Goal: Task Accomplishment & Management: Use online tool/utility

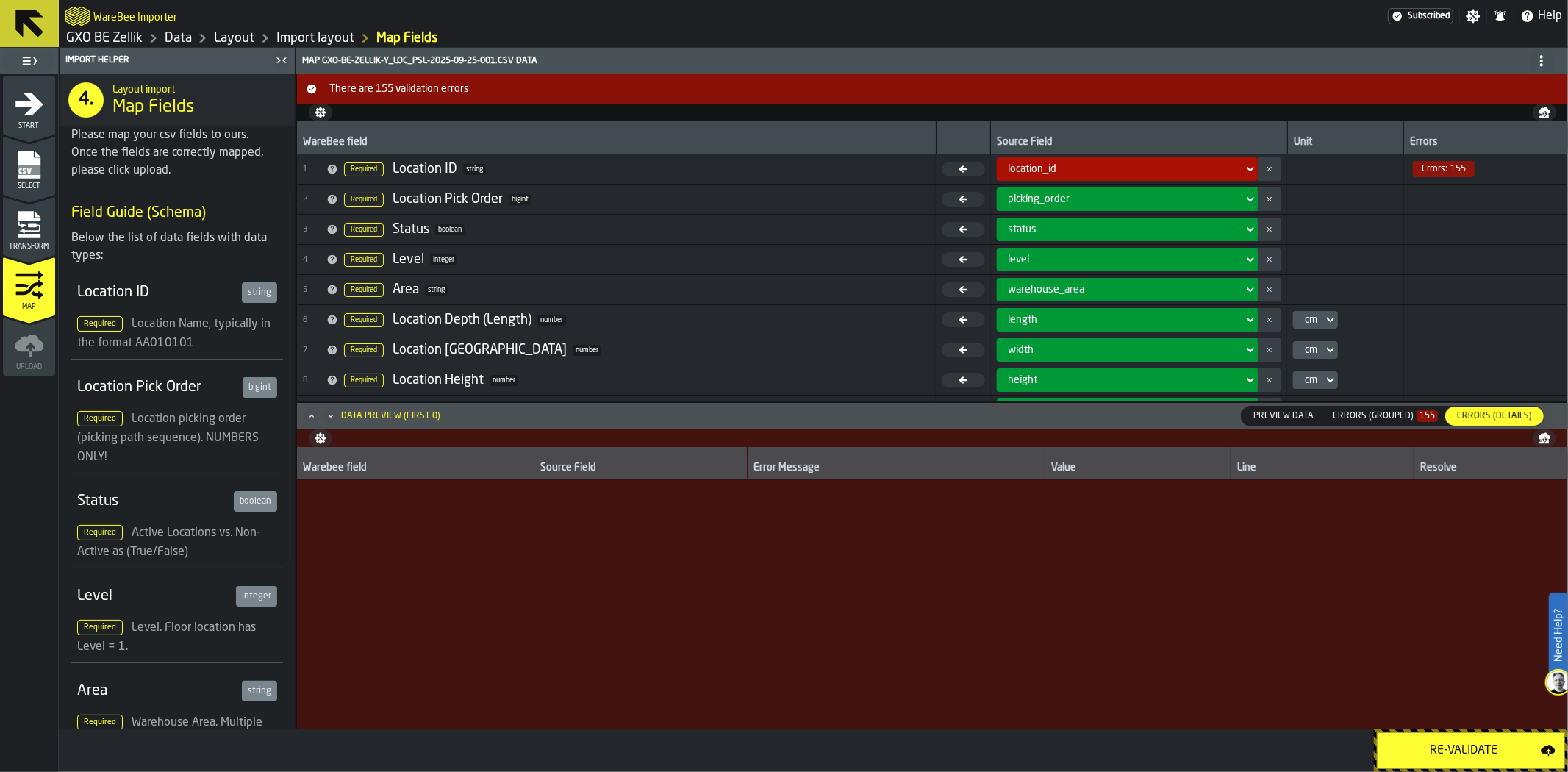
scroll to position [3105, 0]
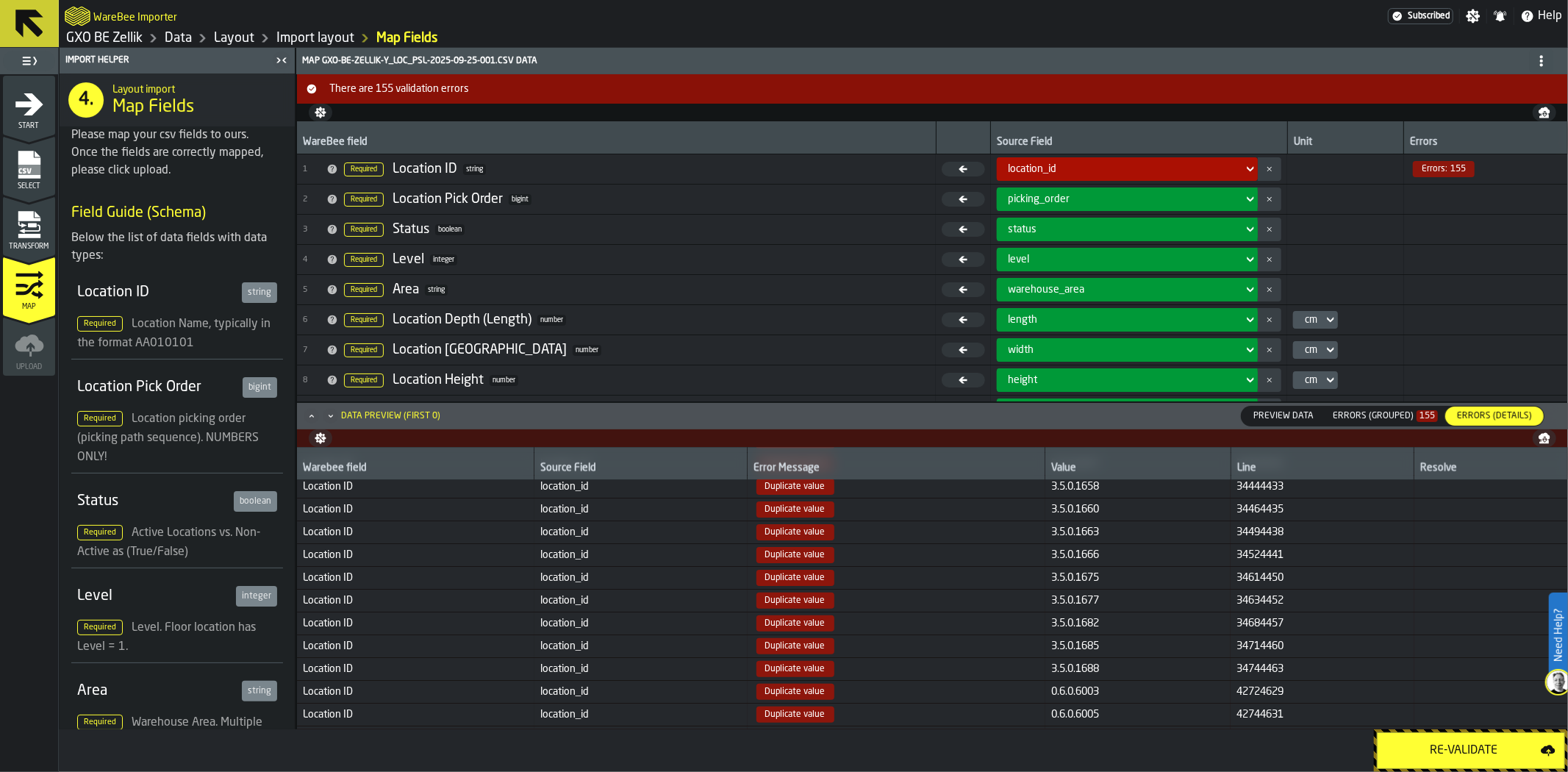
click at [47, 240] on div "Transform" at bounding box center [29, 231] width 52 height 41
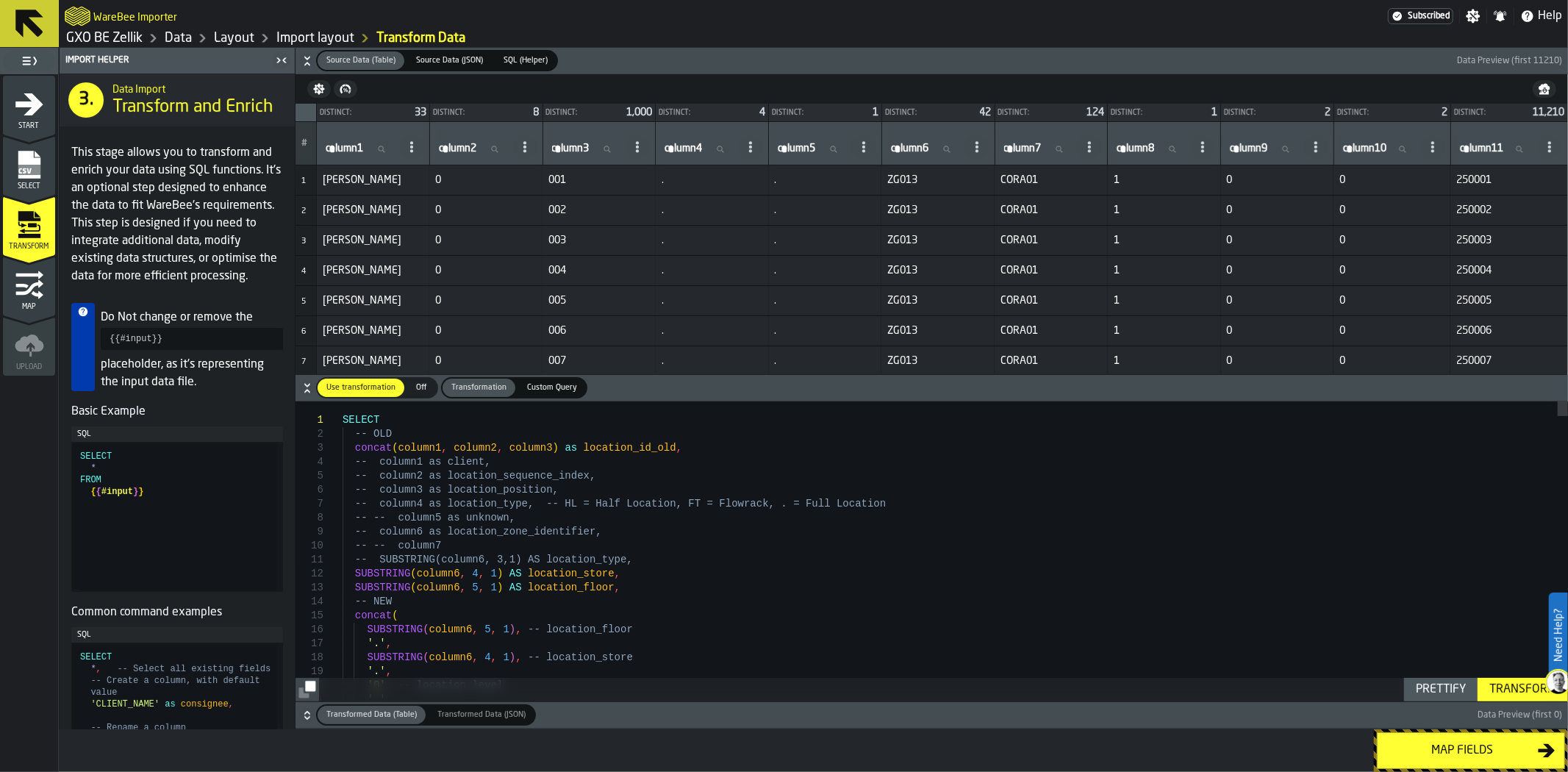
click at [376, 156] on input "column1 column1" at bounding box center [359, 149] width 75 height 19
type input "*"
click at [377, 157] on input "*" at bounding box center [359, 149] width 75 height 19
type input "****"
drag, startPoint x: 354, startPoint y: 151, endPoint x: 336, endPoint y: 148, distance: 18.2
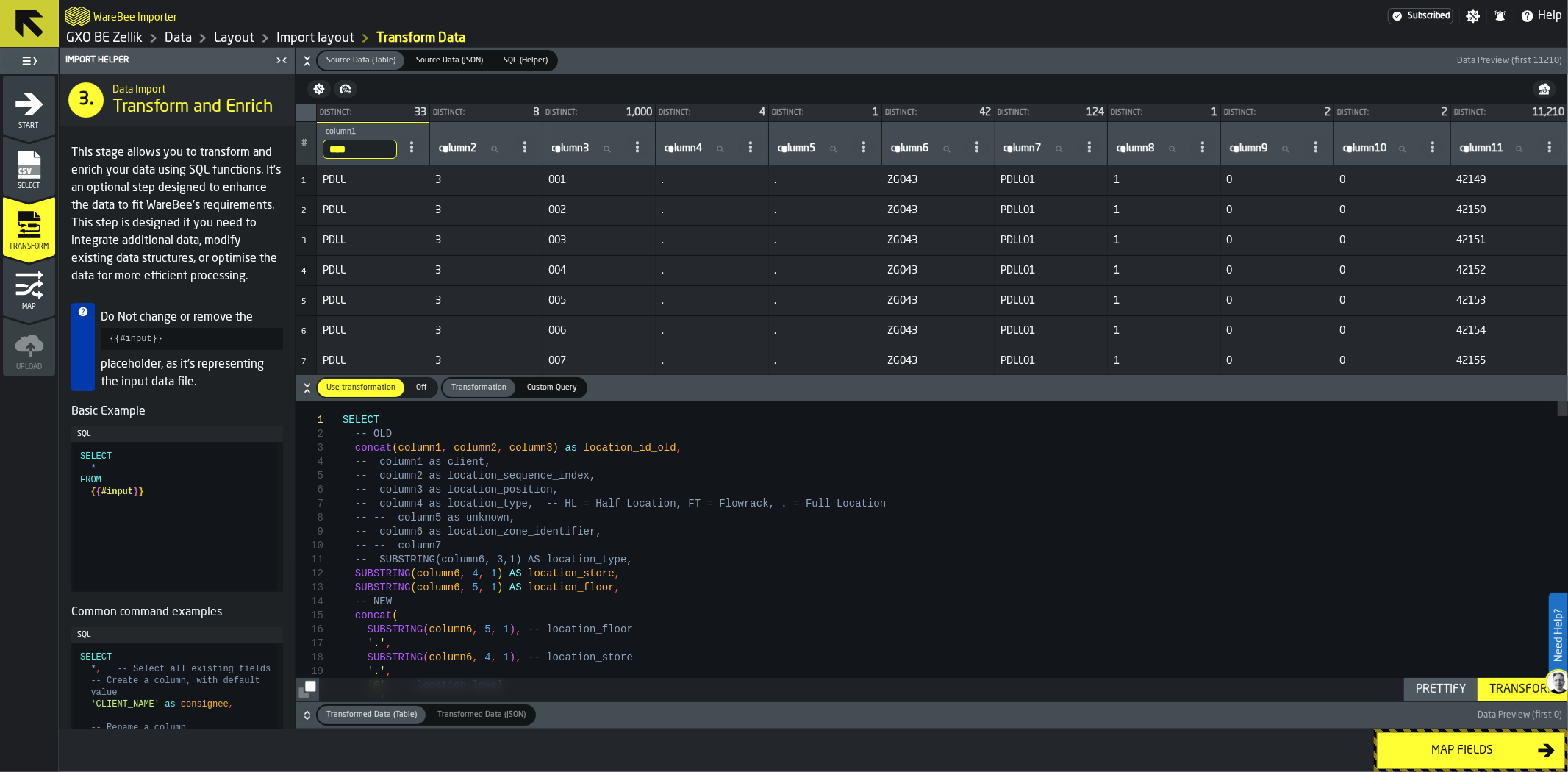
click at [336, 148] on input "****" at bounding box center [359, 149] width 75 height 19
type input "****"
drag, startPoint x: 325, startPoint y: 208, endPoint x: 581, endPoint y: 209, distance: 256.0
click at [581, 209] on tr "2 PCAR 1 201 FT . ZG162 PCAR05 1 0 0 56000" at bounding box center [932, 210] width 1273 height 30
click at [574, 145] on span "column3" at bounding box center [570, 148] width 38 height 12
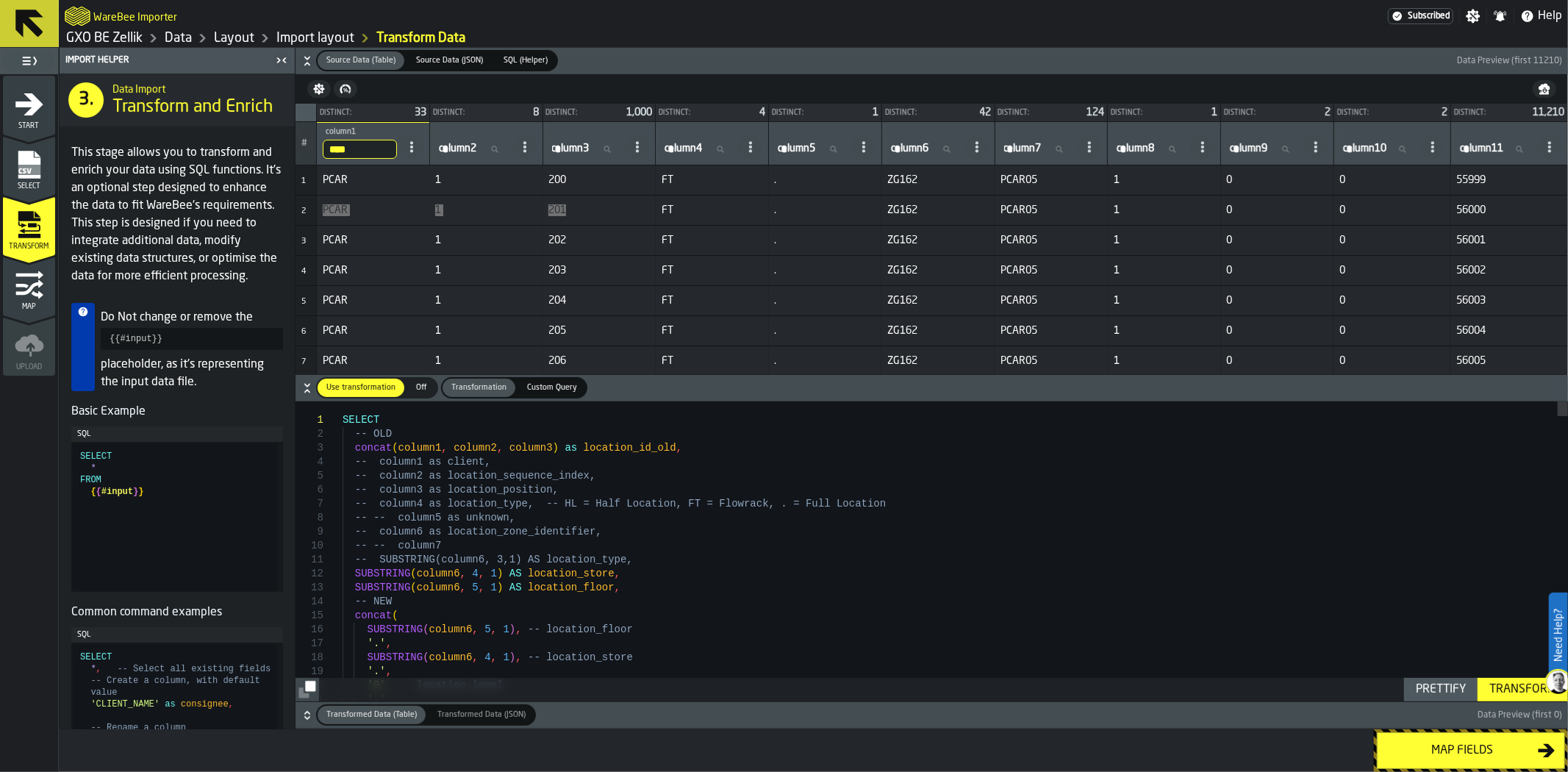
click at [574, 145] on input "column3 column3" at bounding box center [586, 149] width 75 height 19
click at [371, 149] on input "****" at bounding box center [359, 149] width 75 height 19
type input "*"
click at [576, 151] on span "column3" at bounding box center [570, 148] width 38 height 12
click at [576, 151] on input "column3 column3" at bounding box center [586, 149] width 75 height 19
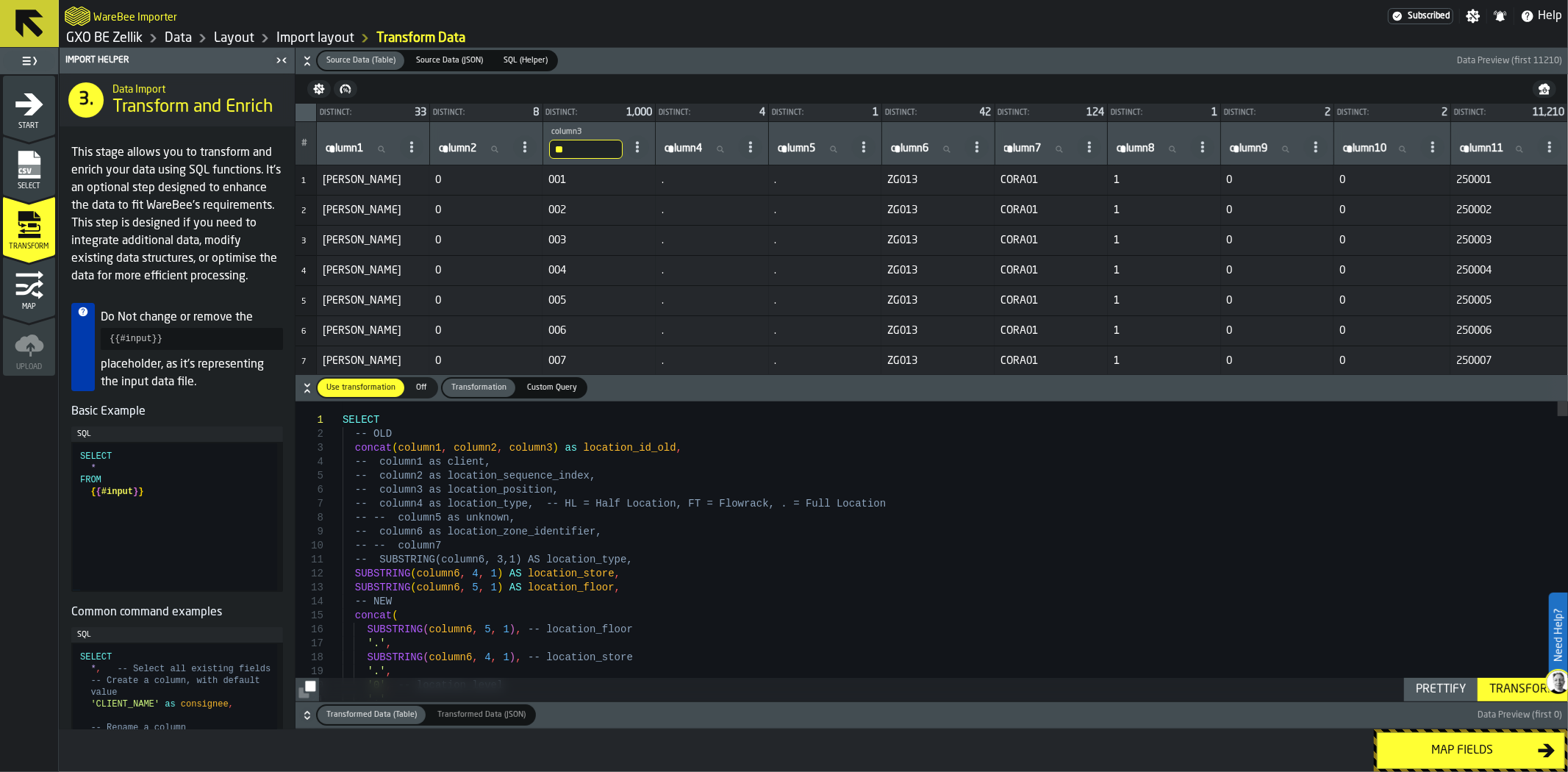
type input "***"
click at [456, 149] on span "column2" at bounding box center [457, 148] width 38 height 12
click at [456, 149] on input "column2 column2" at bounding box center [473, 149] width 75 height 19
type input "*"
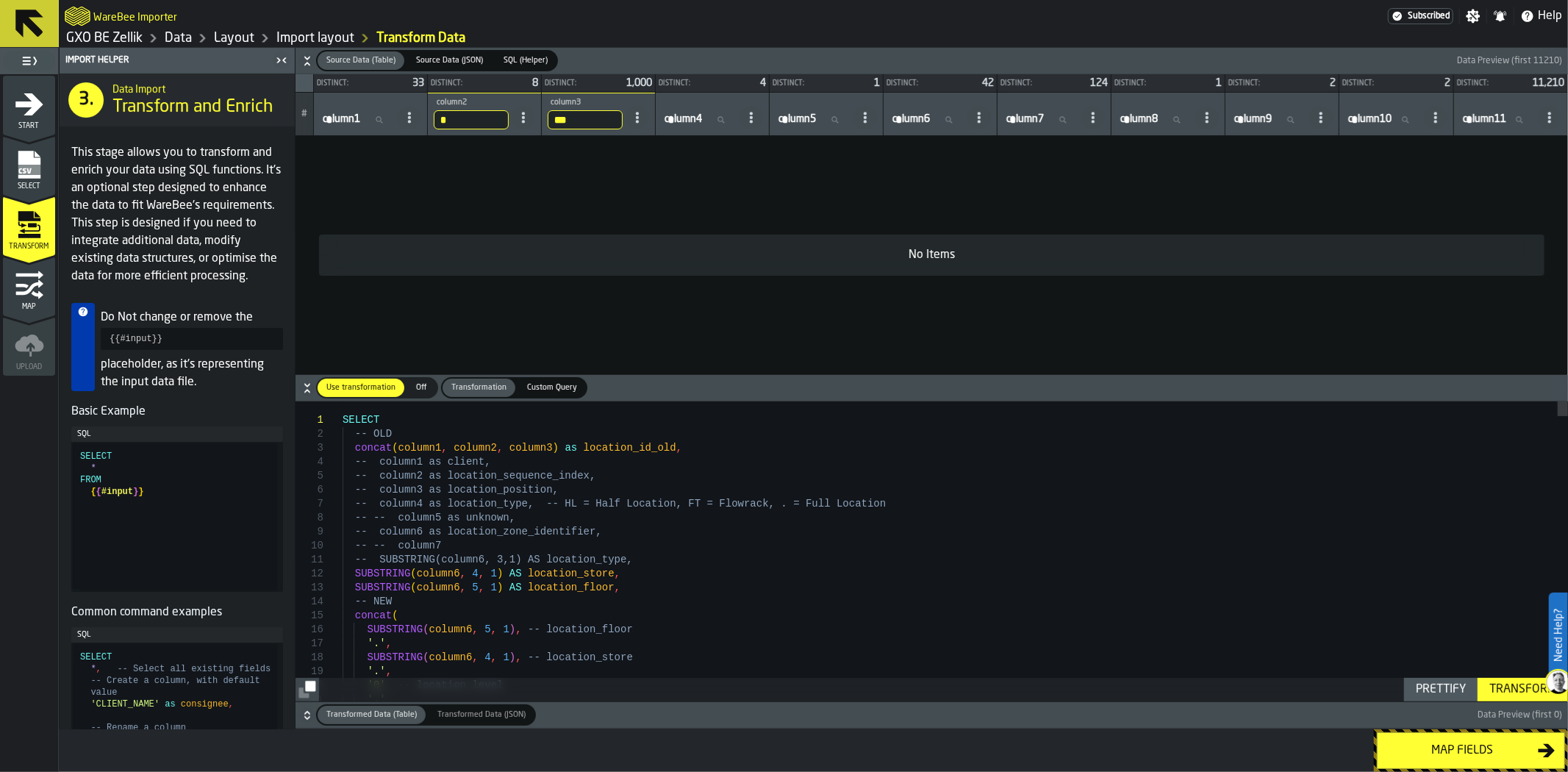
click at [468, 114] on input "*" at bounding box center [471, 120] width 75 height 19
type input "*"
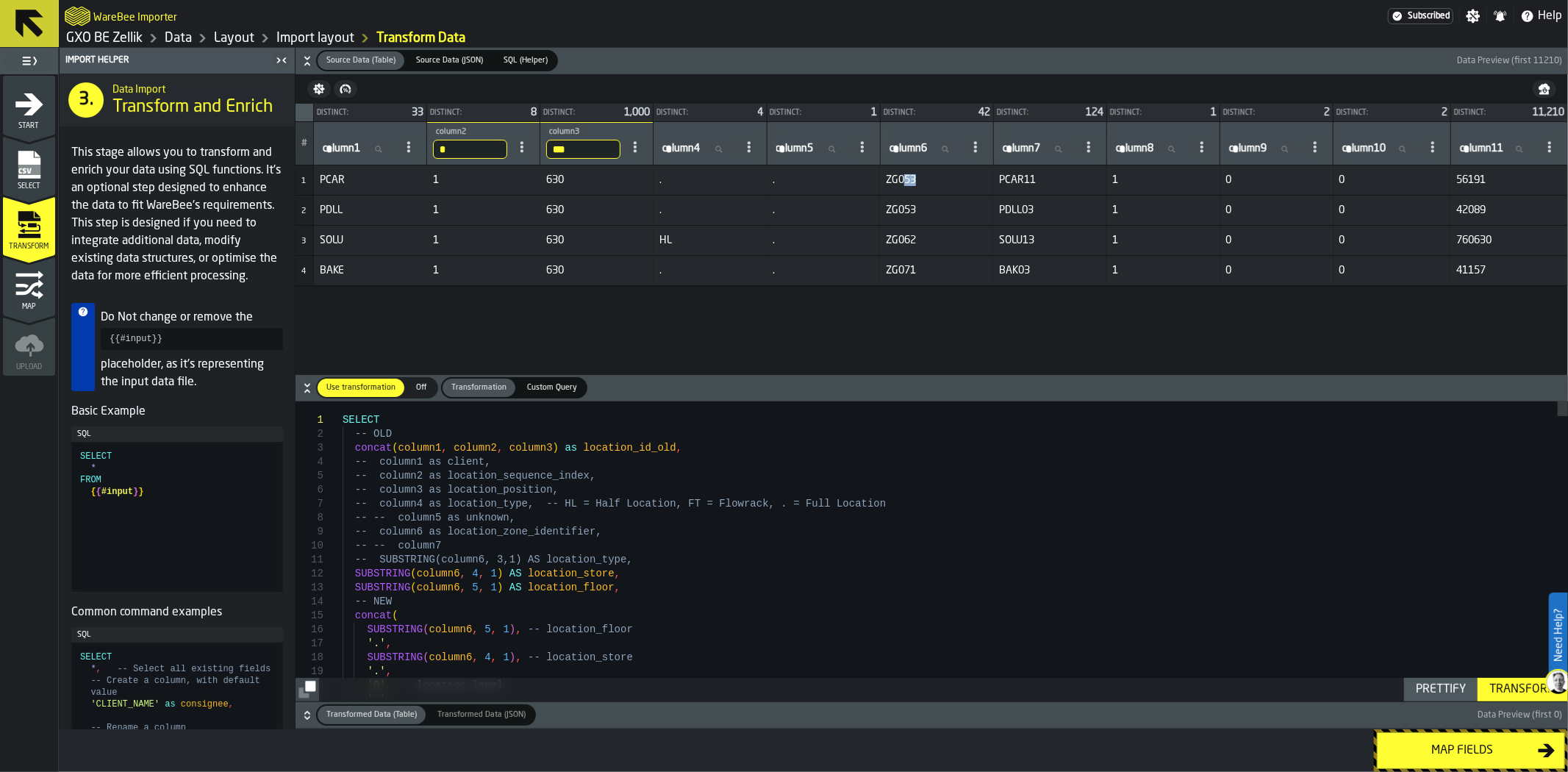
drag, startPoint x: 914, startPoint y: 180, endPoint x: 905, endPoint y: 181, distance: 9.1
click at [905, 181] on span "ZG053" at bounding box center [937, 180] width 102 height 12
drag, startPoint x: 918, startPoint y: 209, endPoint x: 884, endPoint y: 209, distance: 34.0
click at [886, 209] on span "ZG053" at bounding box center [937, 210] width 102 height 12
drag, startPoint x: 920, startPoint y: 180, endPoint x: 892, endPoint y: 180, distance: 28.0
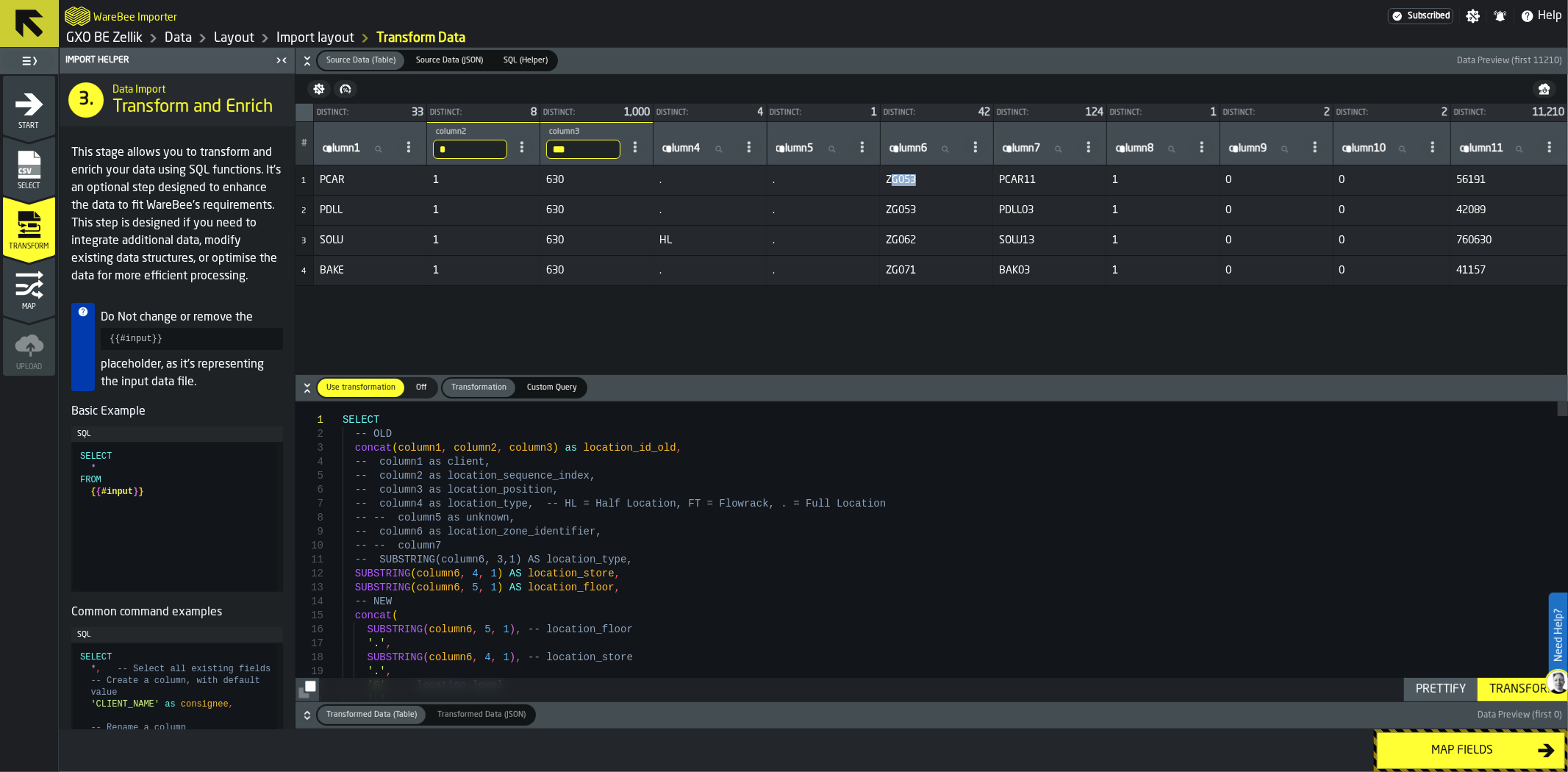
click at [892, 180] on span "ZG053" at bounding box center [937, 180] width 102 height 12
drag, startPoint x: 915, startPoint y: 208, endPoint x: 887, endPoint y: 209, distance: 28.0
click at [887, 209] on span "ZG053" at bounding box center [937, 210] width 102 height 12
drag, startPoint x: 913, startPoint y: 181, endPoint x: 885, endPoint y: 179, distance: 28.1
click at [886, 179] on span "ZG053" at bounding box center [937, 180] width 102 height 12
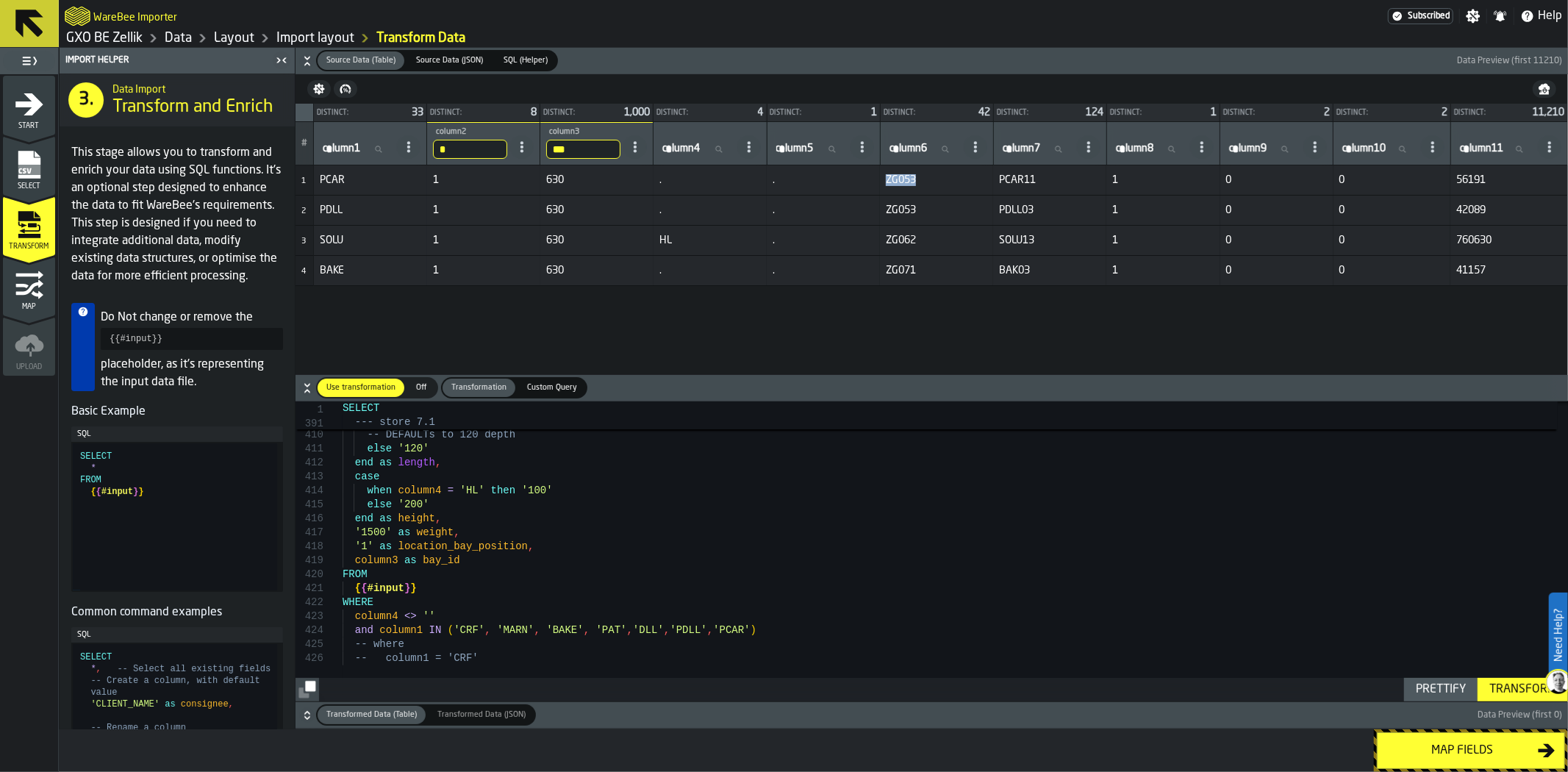
scroll to position [0, 0]
drag, startPoint x: 681, startPoint y: 633, endPoint x: 645, endPoint y: 635, distance: 36.1
type textarea "**********"
click at [1525, 688] on div "Transform" at bounding box center [1522, 690] width 78 height 17
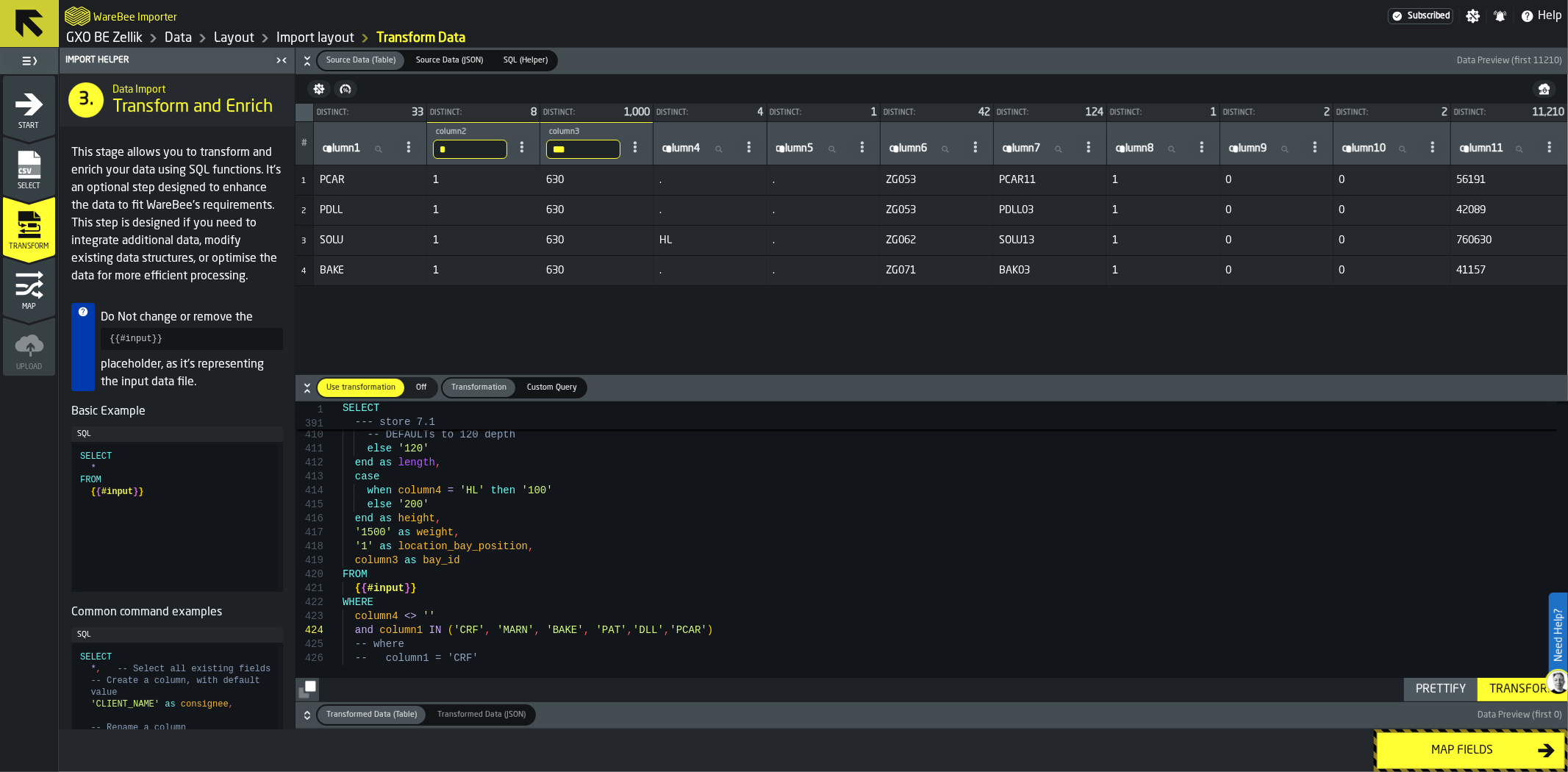
click at [1473, 752] on div "Map fields" at bounding box center [1462, 751] width 151 height 17
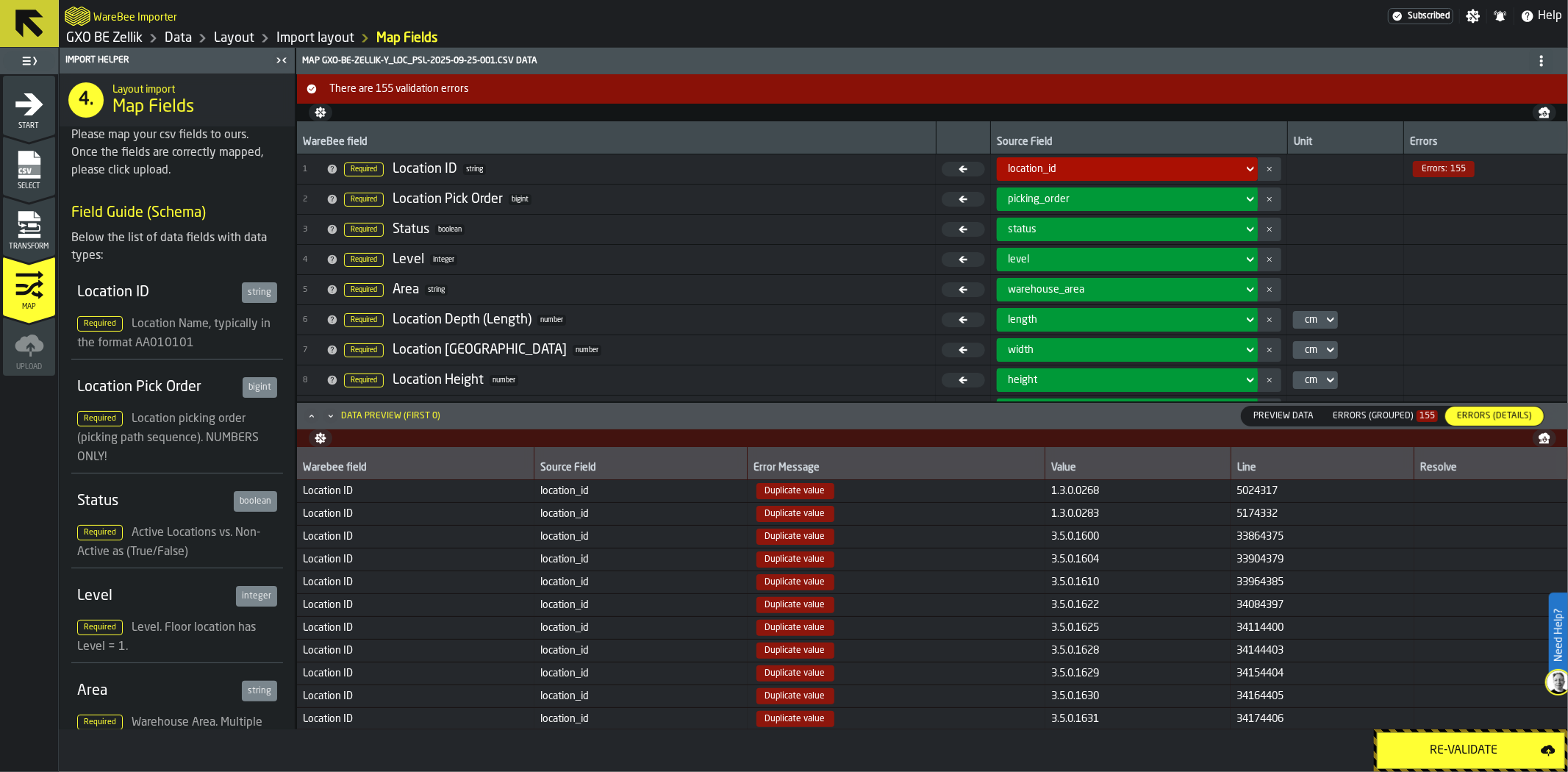
click at [1471, 763] on button "Re-Validate" at bounding box center [1471, 751] width 188 height 37
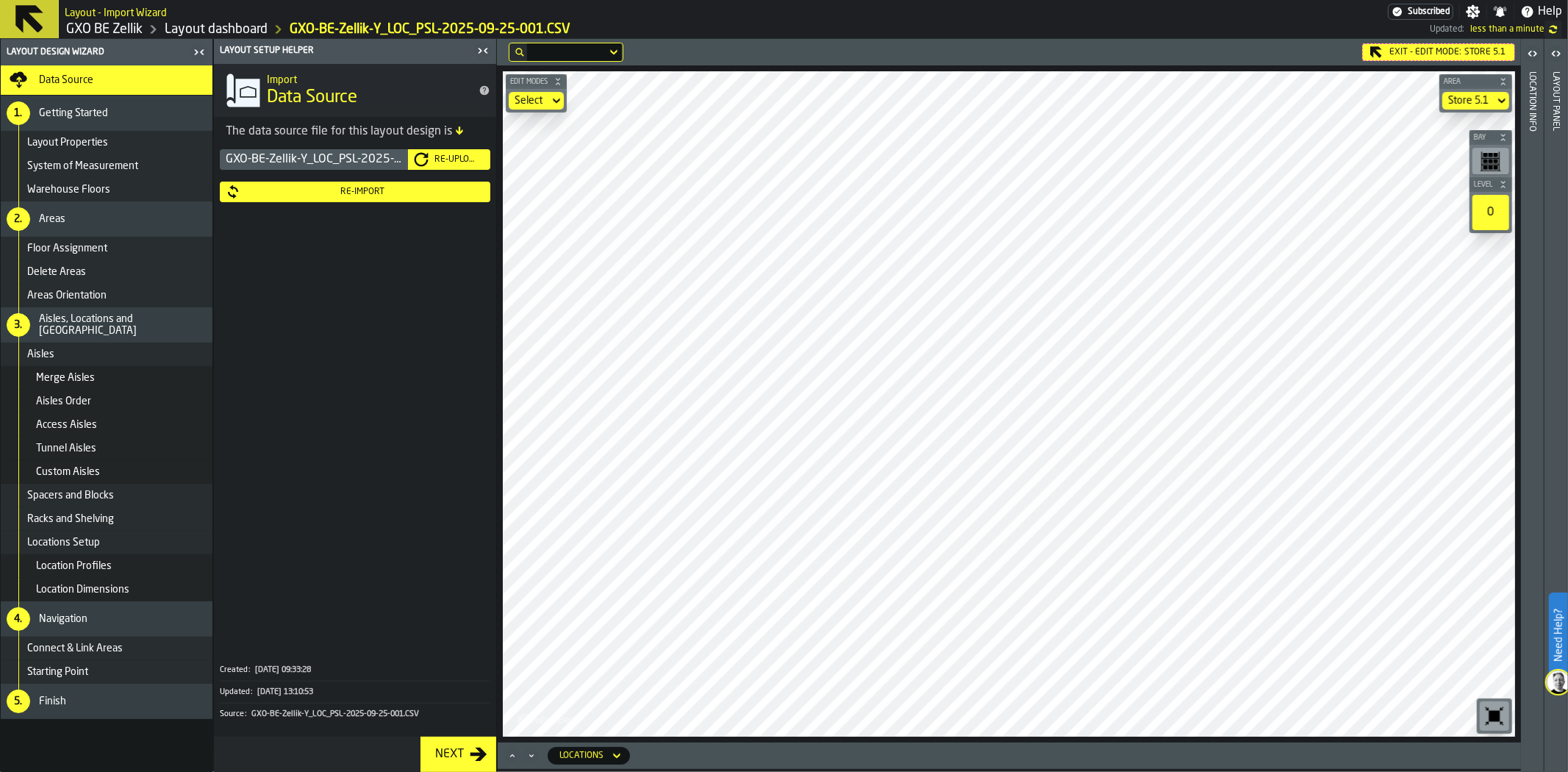
click at [432, 191] on div "Re-Import" at bounding box center [362, 192] width 244 height 11
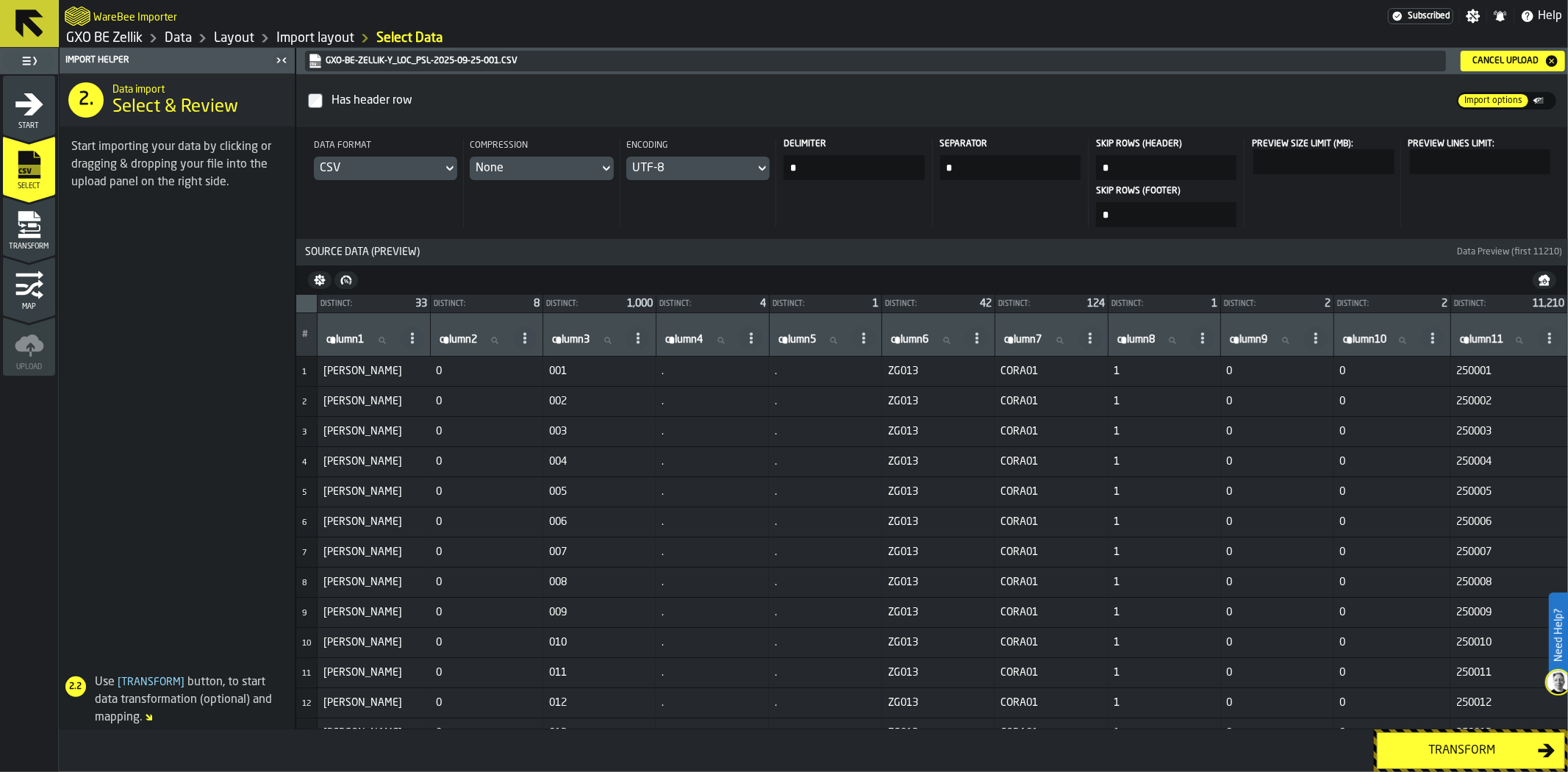
click at [1504, 749] on div "Transform" at bounding box center [1462, 751] width 151 height 17
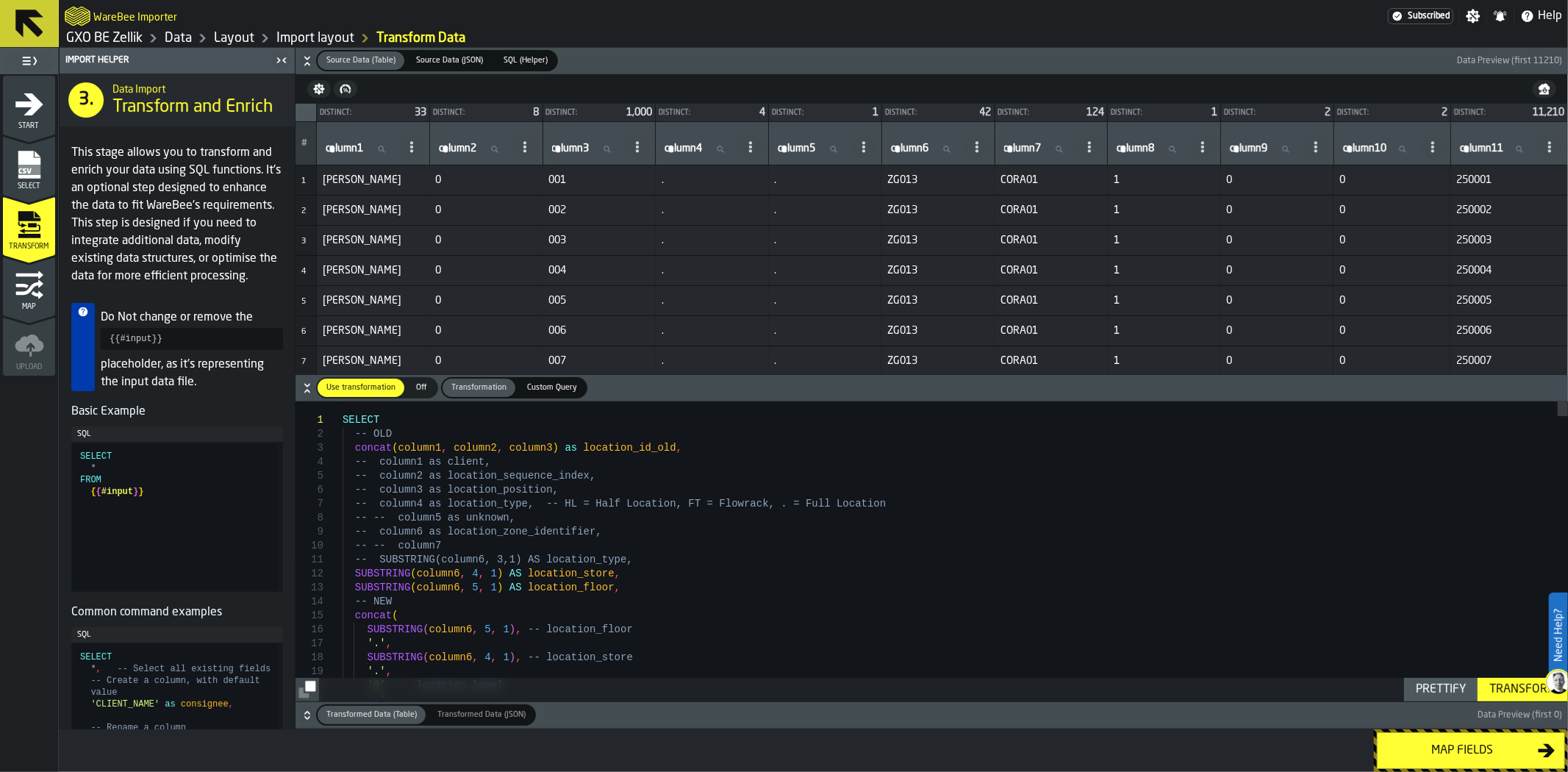
click at [371, 147] on input "column1 column1" at bounding box center [359, 149] width 75 height 19
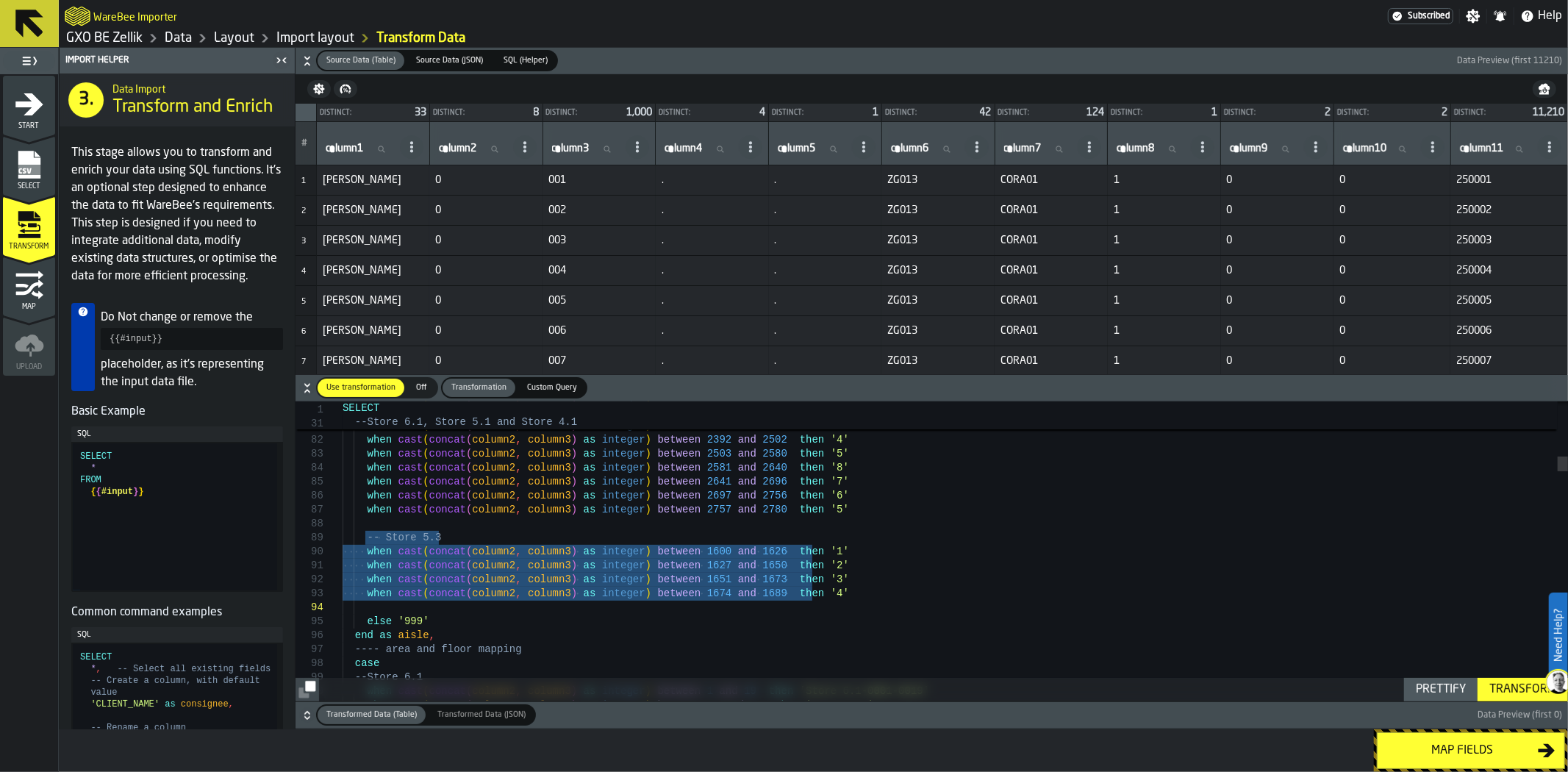
drag, startPoint x: 365, startPoint y: 538, endPoint x: 836, endPoint y: 606, distance: 475.9
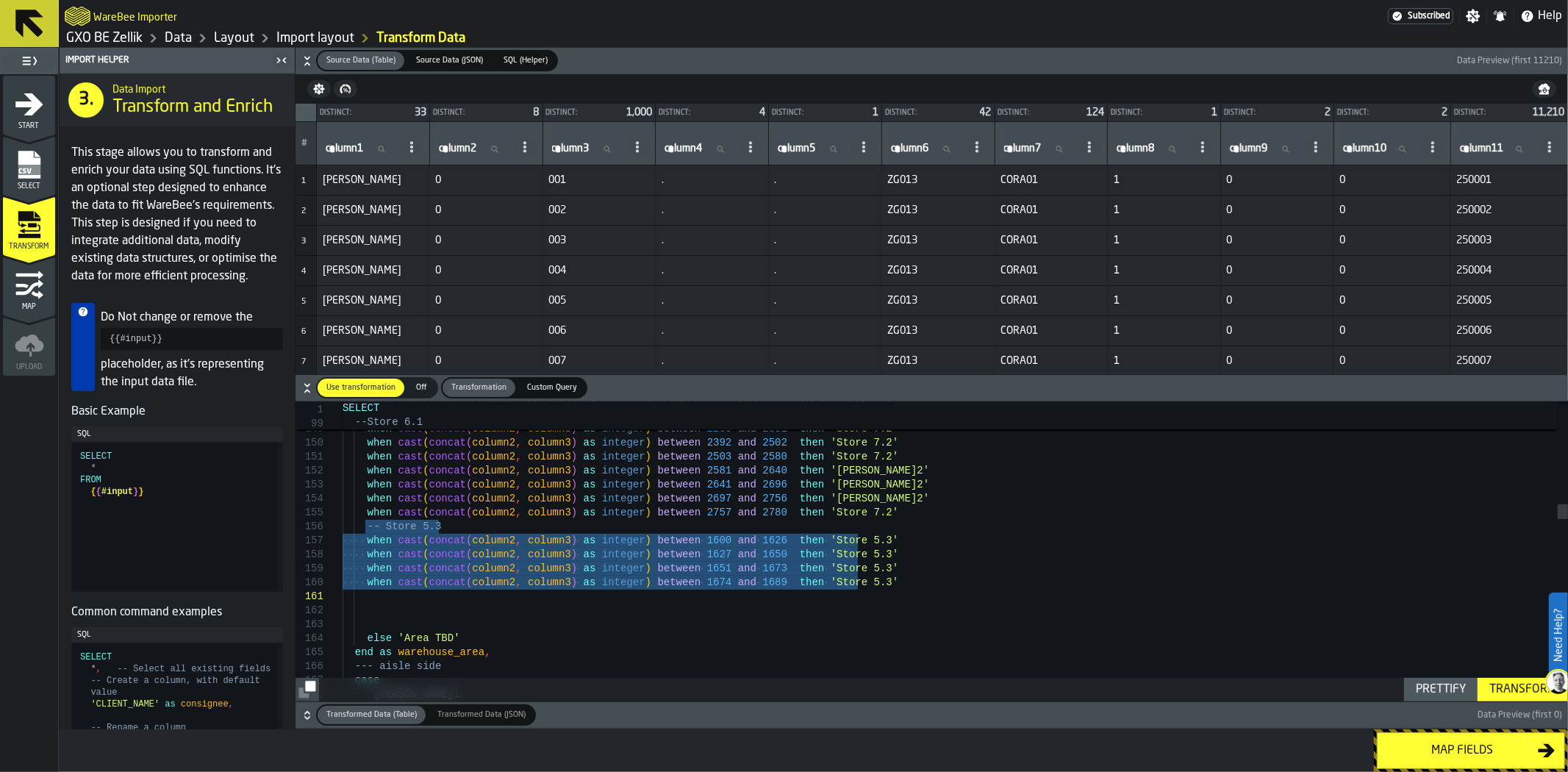
drag, startPoint x: 366, startPoint y: 530, endPoint x: 858, endPoint y: 592, distance: 495.9
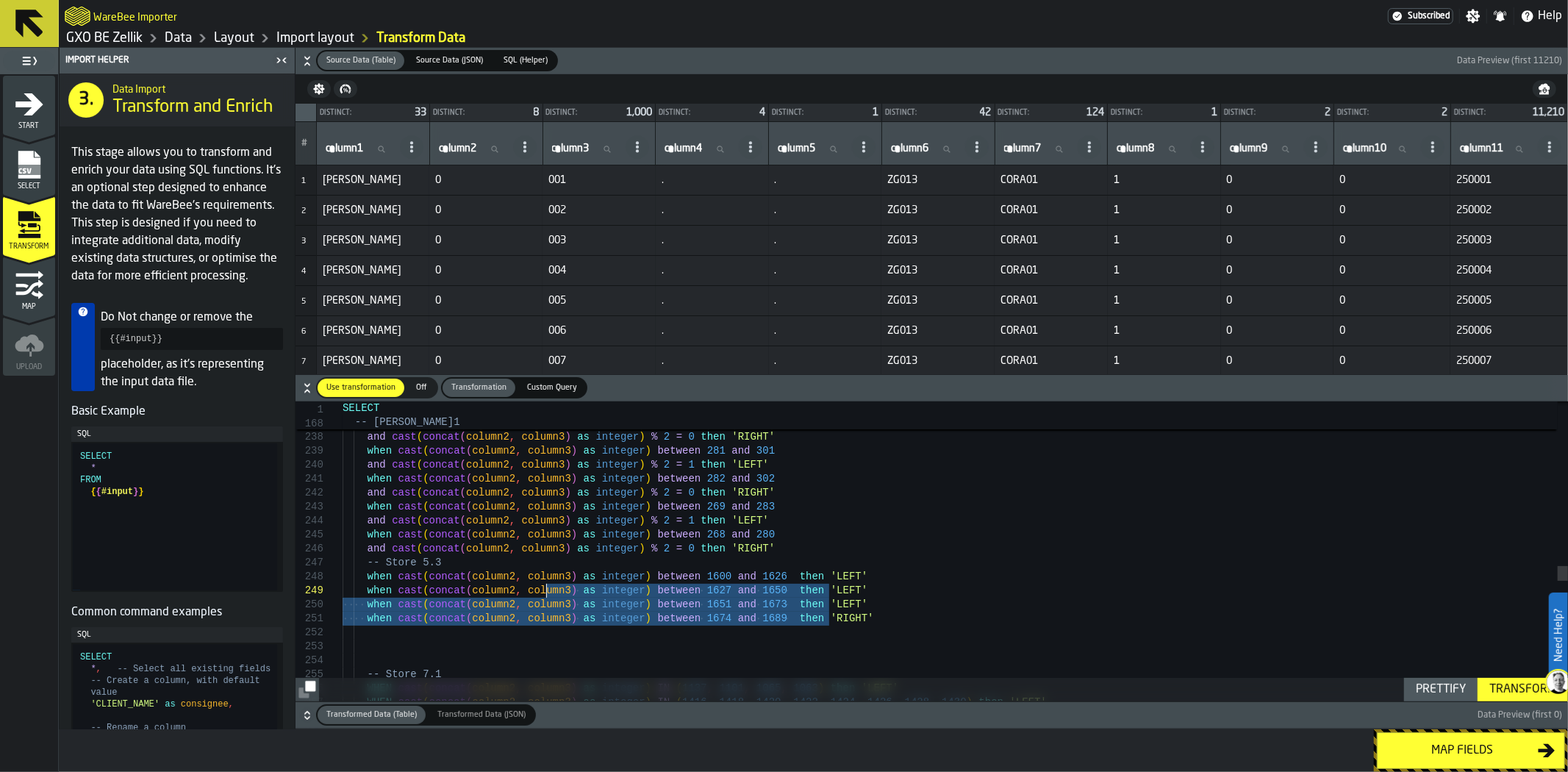
type textarea "**********"
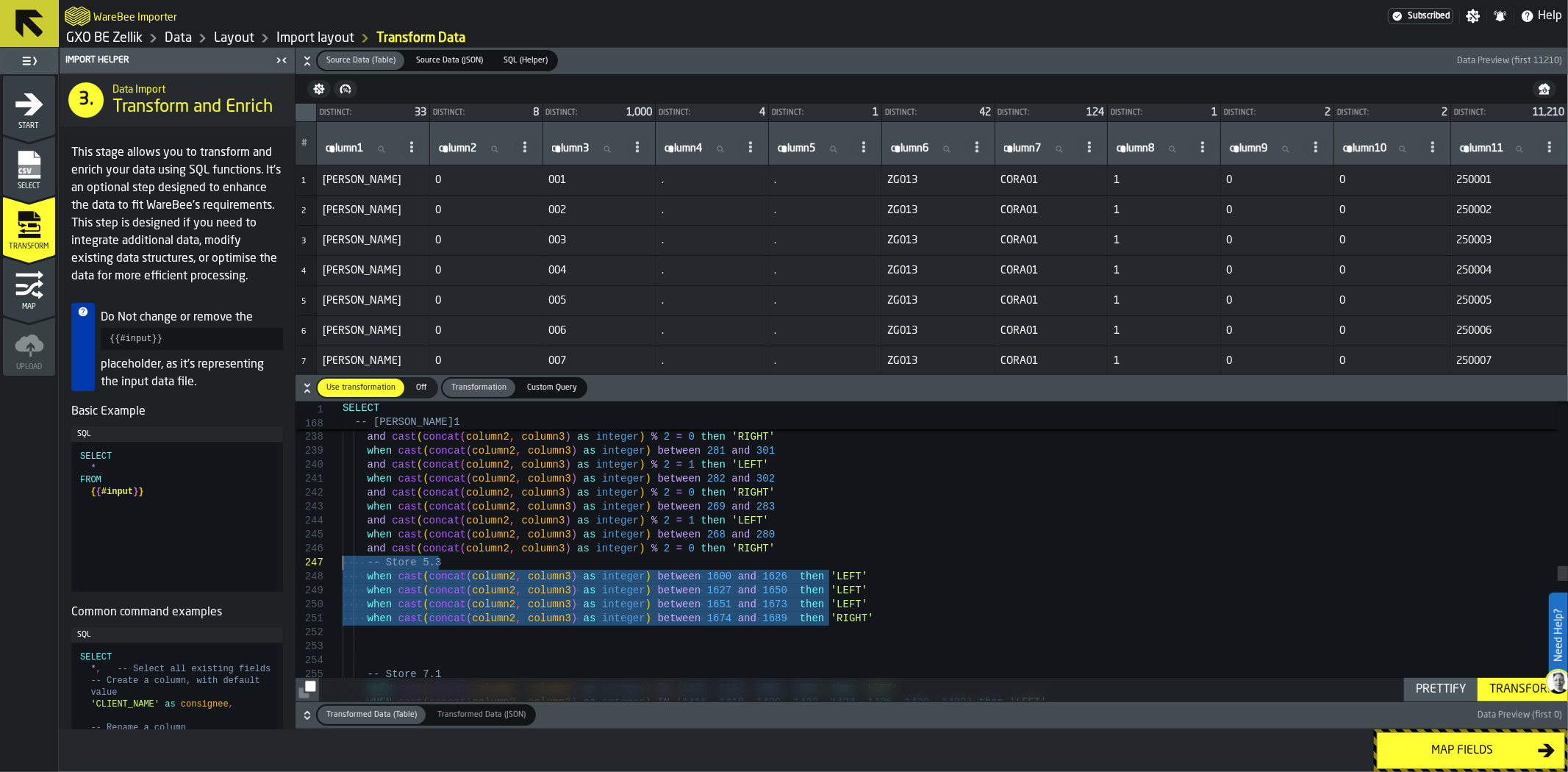
drag, startPoint x: 845, startPoint y: 618, endPoint x: 504, endPoint y: 556, distance: 346.6
click at [343, 565] on div "when cast ( concat ( column2 , column3 ) as integer ) between 303 and 323 and c…" at bounding box center [956, 107] width 1226 height 6000
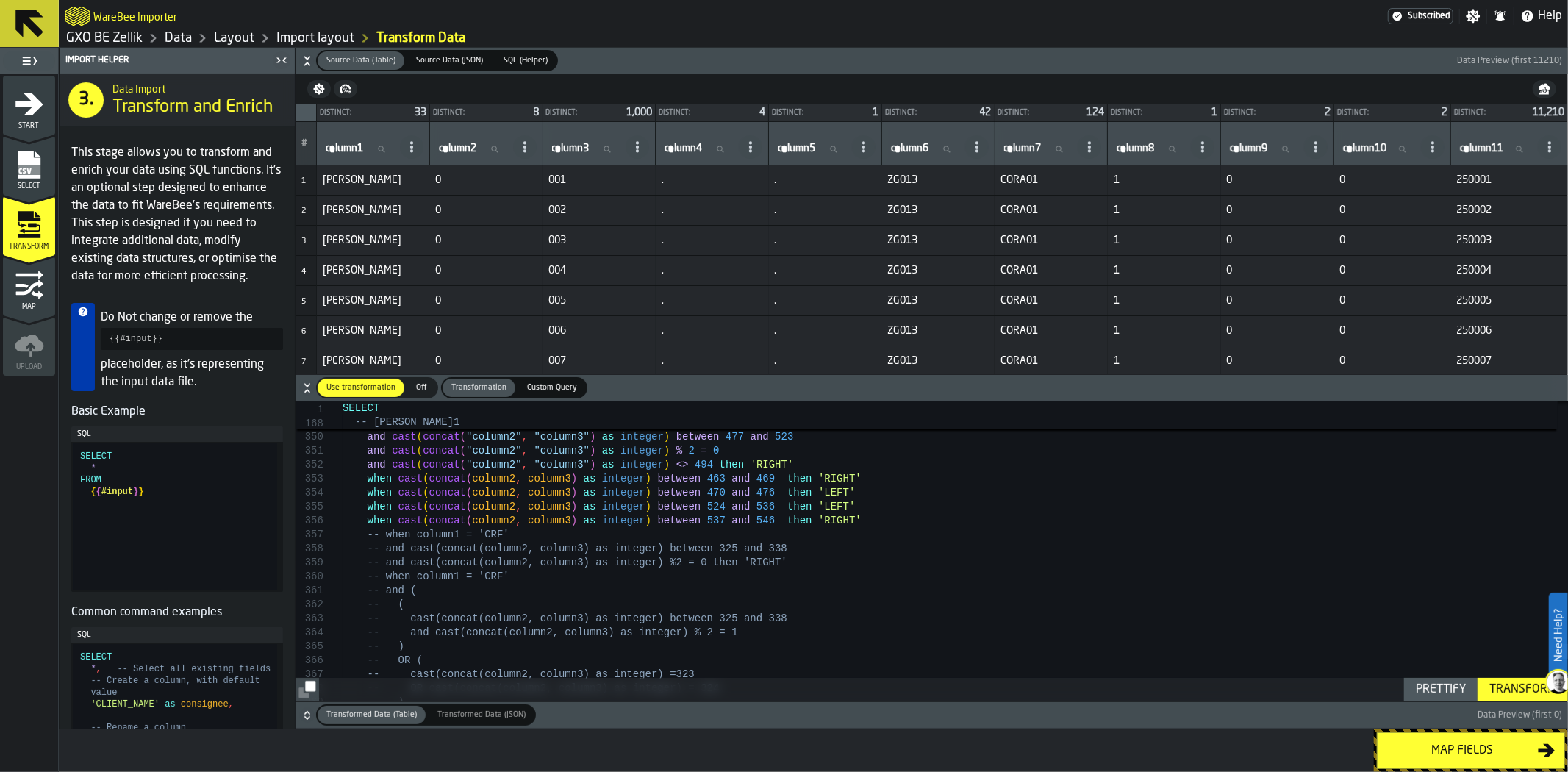
click at [363, 151] on label "column1 column1" at bounding box center [359, 149] width 75 height 19
click at [363, 151] on input "column1 column1" at bounding box center [359, 149] width 75 height 19
type input "*"
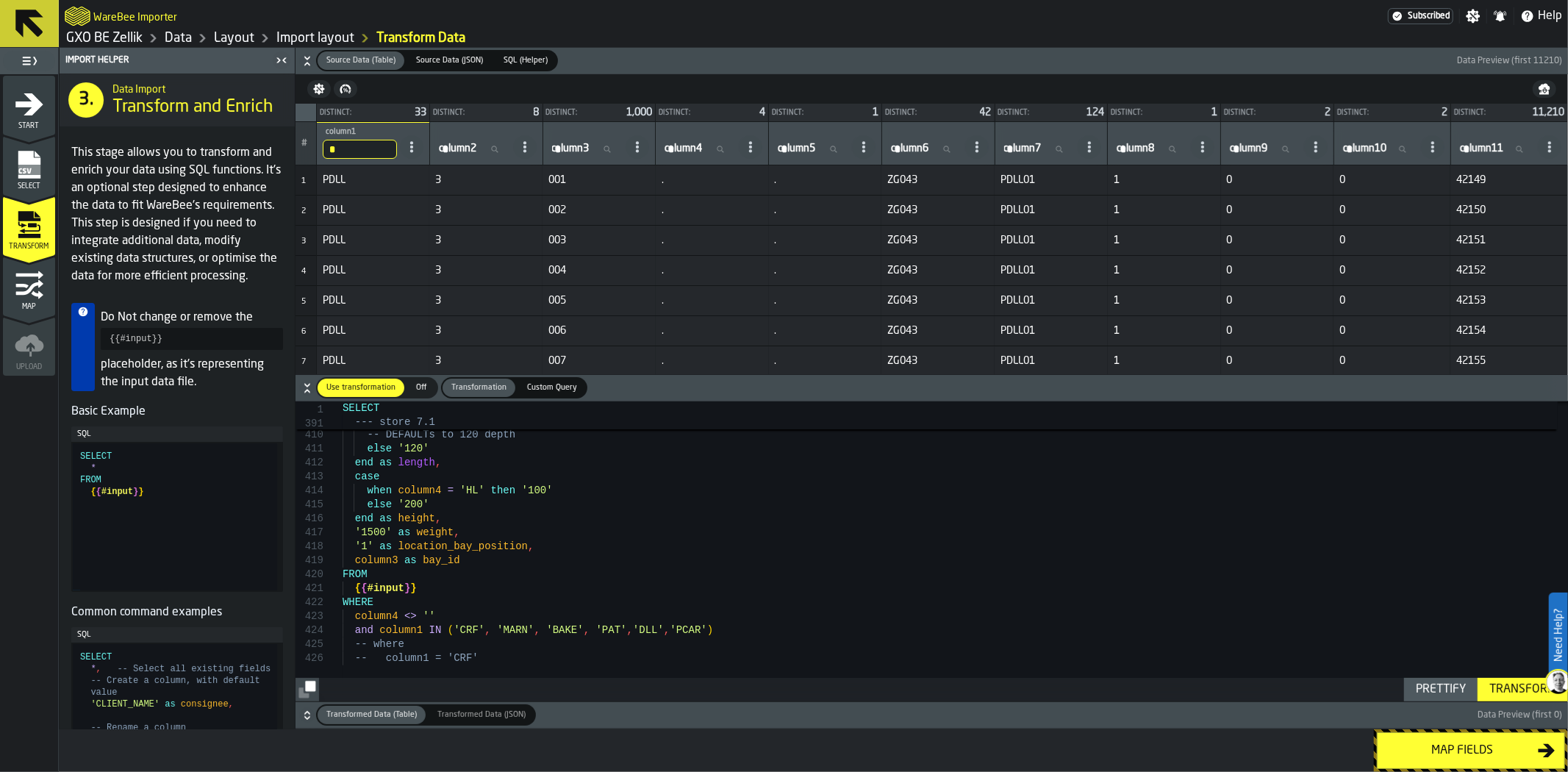
click at [344, 156] on input "*" at bounding box center [359, 149] width 75 height 19
type input "****"
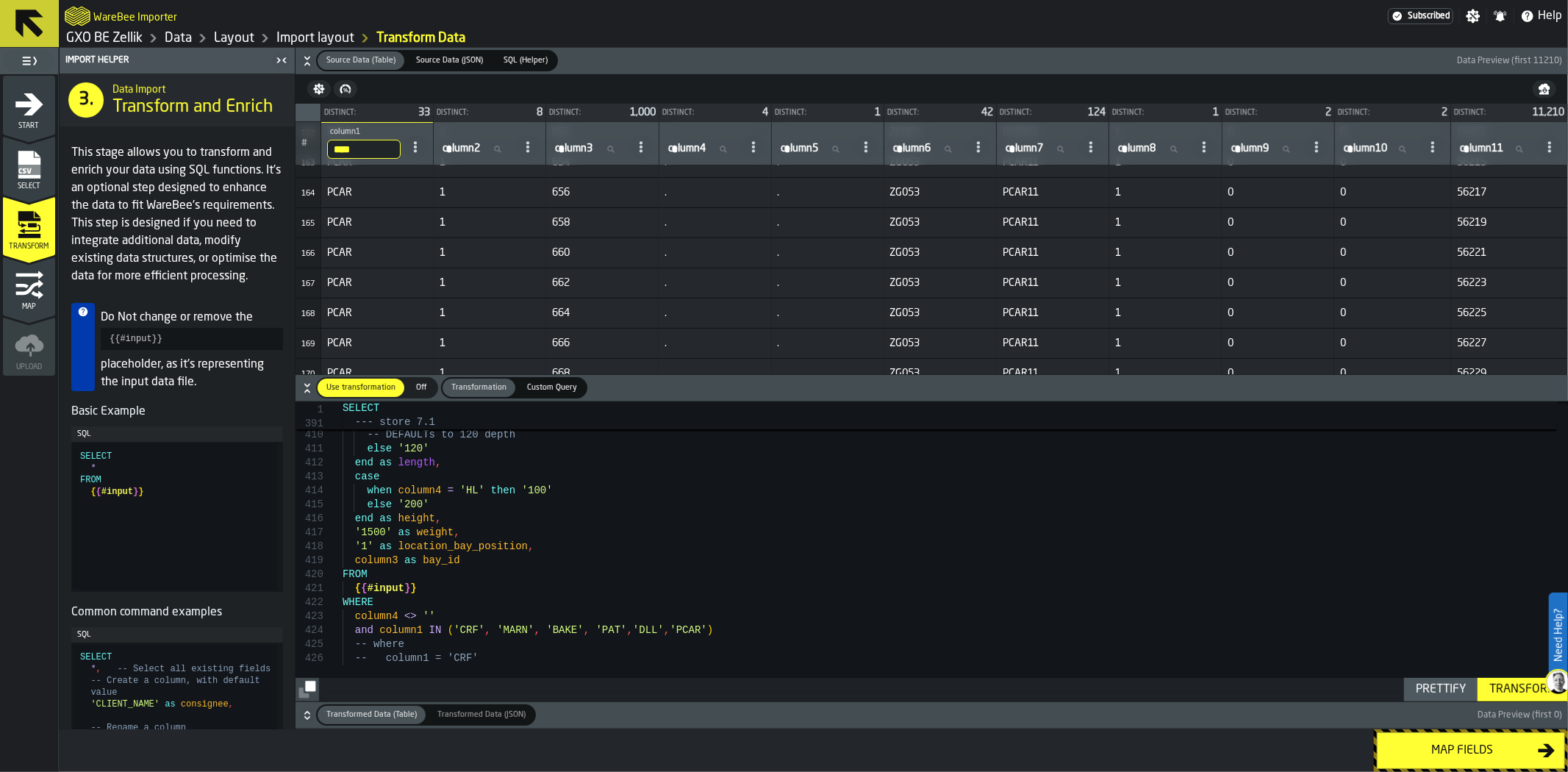
scroll to position [5393, 0]
click at [908, 108] on div "Distinct:" at bounding box center [931, 112] width 88 height 8
click at [975, 111] on div "Distinct: 42" at bounding box center [939, 112] width 111 height 17
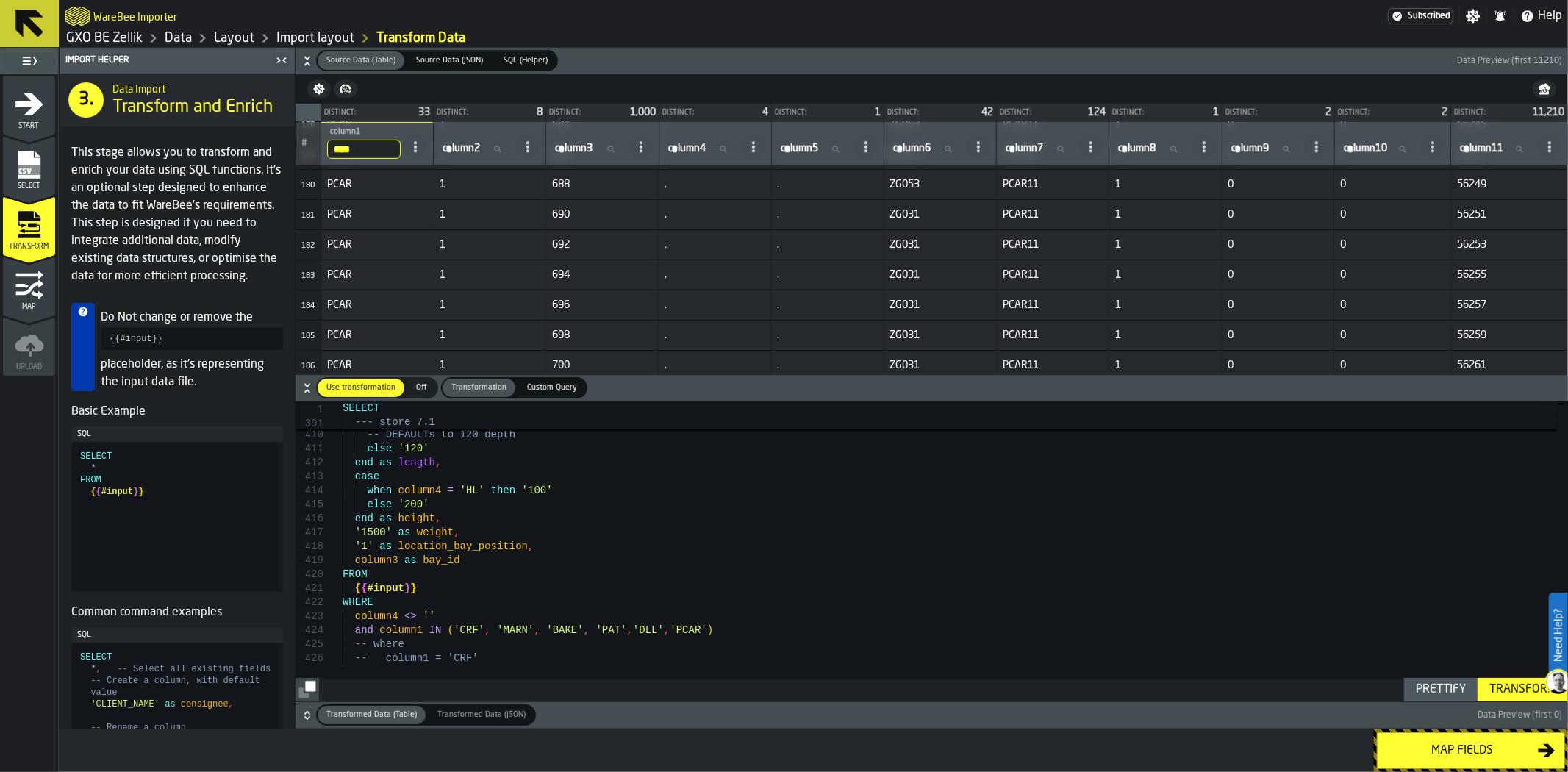
click at [975, 111] on div "Distinct: 42" at bounding box center [939, 112] width 111 height 17
click at [927, 151] on span "column6" at bounding box center [911, 148] width 38 height 12
click at [927, 151] on input "column6 column6" at bounding box center [927, 149] width 74 height 19
click at [976, 139] on span at bounding box center [978, 147] width 23 height 23
click at [941, 128] on div "column6 column6" at bounding box center [939, 143] width 100 height 31
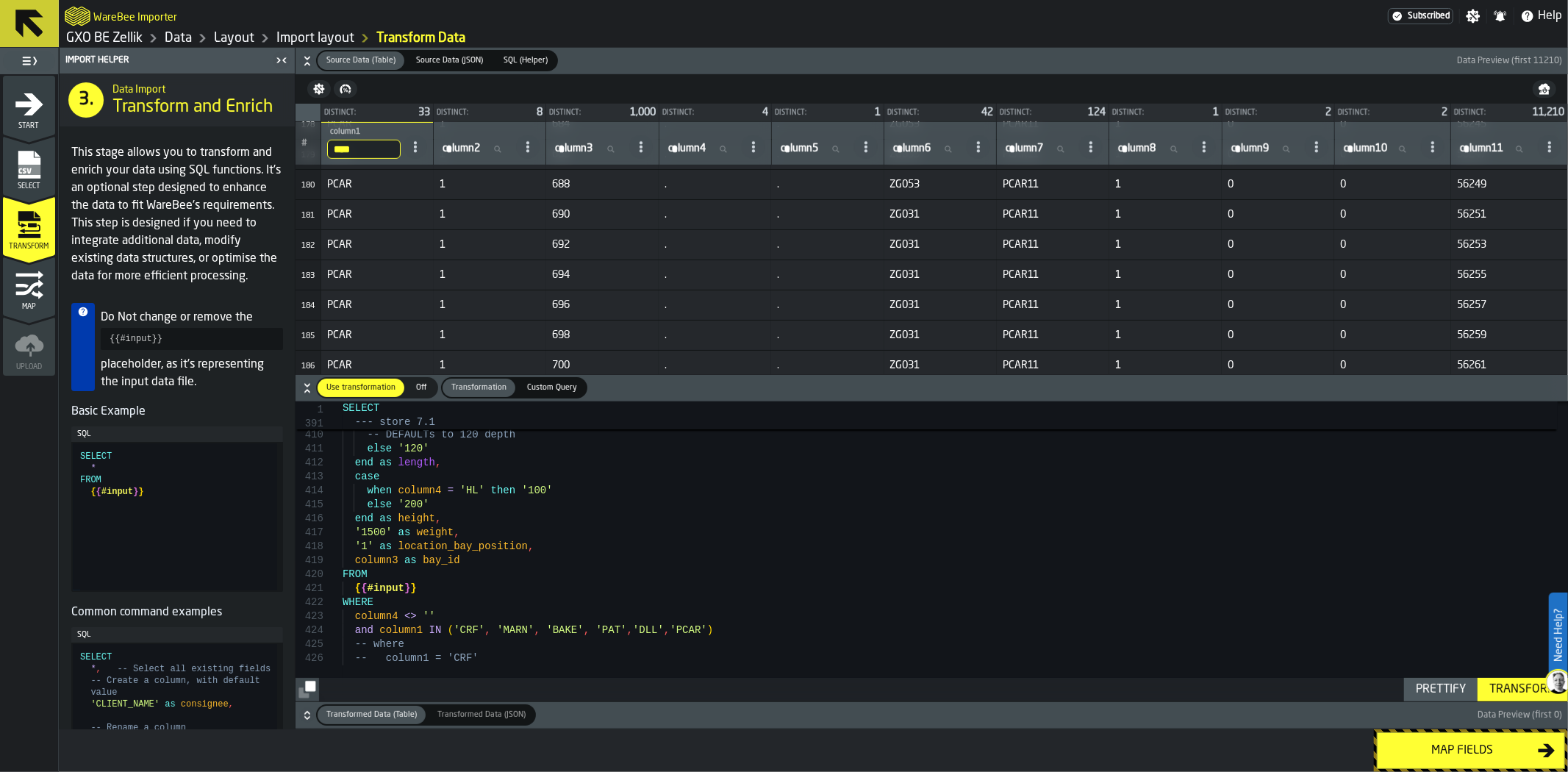
click at [900, 114] on div "Distinct:" at bounding box center [931, 112] width 88 height 8
click at [982, 110] on span "42" at bounding box center [988, 112] width 12 height 11
click at [906, 148] on span "column6" at bounding box center [911, 148] width 38 height 12
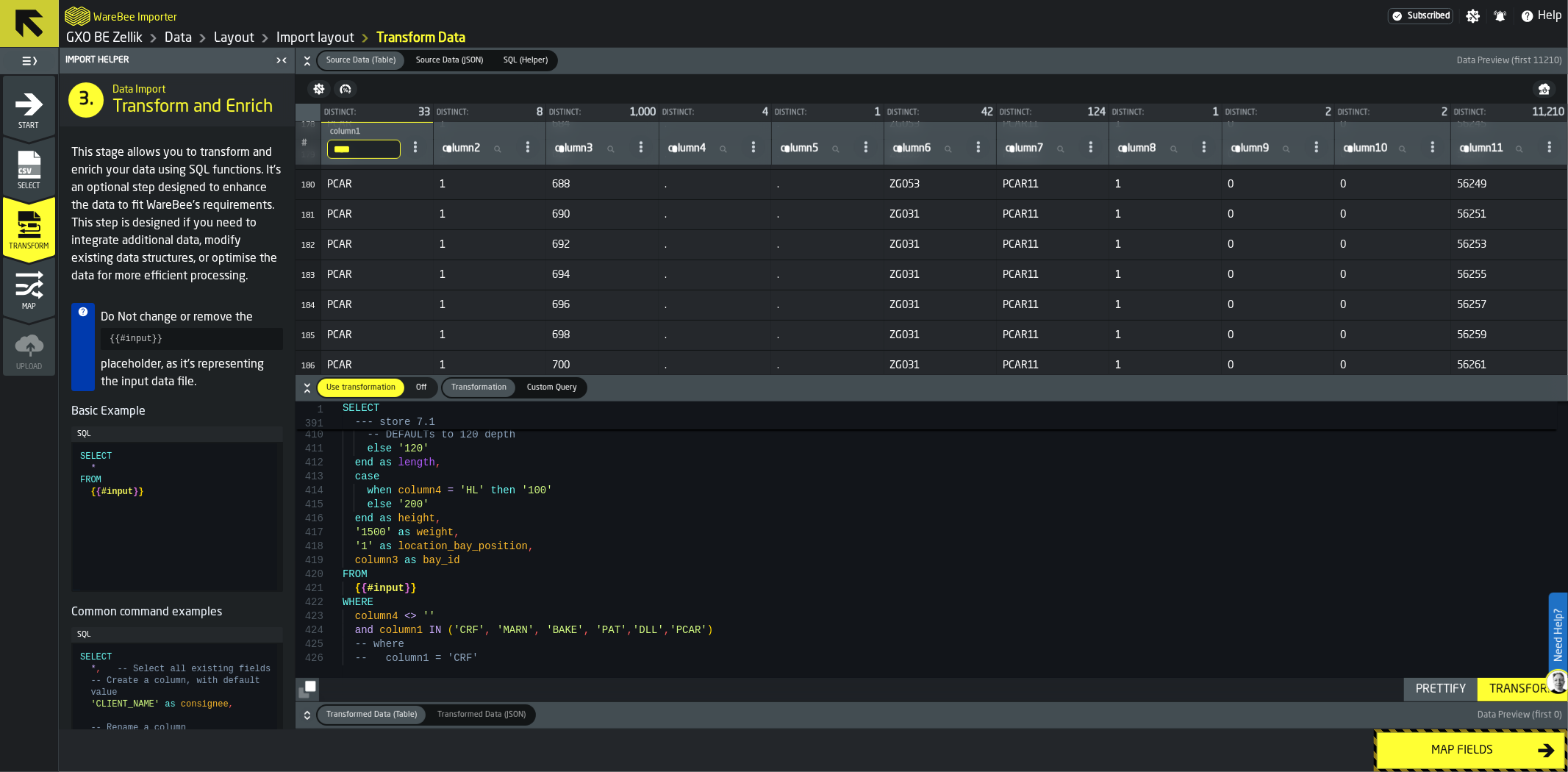
click at [906, 148] on input "column6 column6" at bounding box center [927, 149] width 74 height 19
click at [974, 150] on icon at bounding box center [978, 147] width 12 height 12
click at [931, 262] on div "Show Total" at bounding box center [919, 271] width 119 height 17
click at [920, 104] on div "Distinct: 42" at bounding box center [939, 112] width 111 height 17
click at [915, 145] on span "column6" at bounding box center [911, 148] width 38 height 12
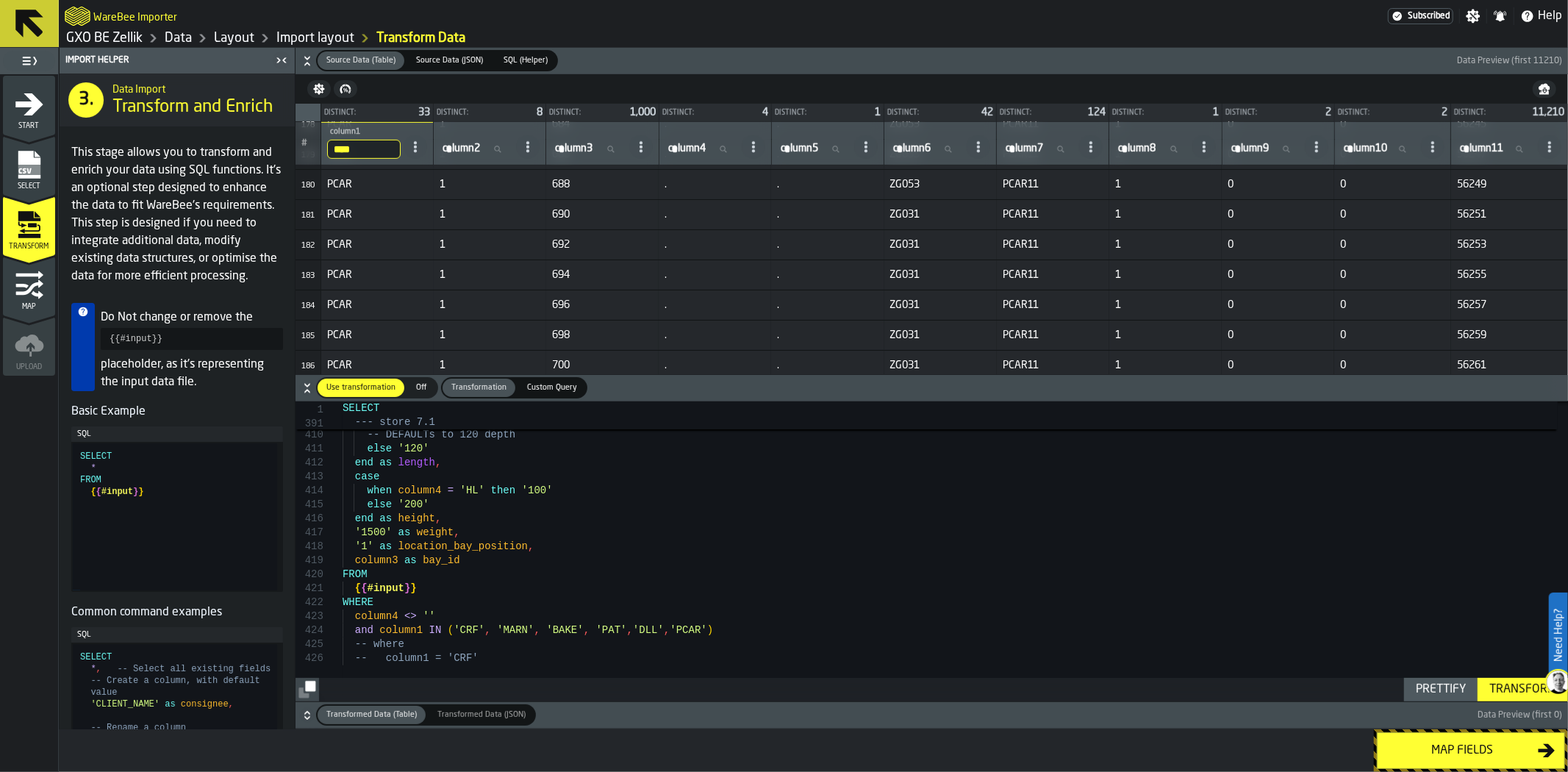
click at [915, 145] on input "column6 column6" at bounding box center [927, 149] width 74 height 19
drag, startPoint x: 937, startPoint y: 245, endPoint x: 879, endPoint y: 240, distance: 58.2
click at [879, 240] on tr "182 PCAR 1 692 . . ZG031 PCAR11 1 0 0 56253" at bounding box center [932, 244] width 1273 height 30
click at [911, 244] on span "ZG031" at bounding box center [940, 245] width 101 height 12
click at [916, 245] on span "ZG031" at bounding box center [940, 245] width 101 height 12
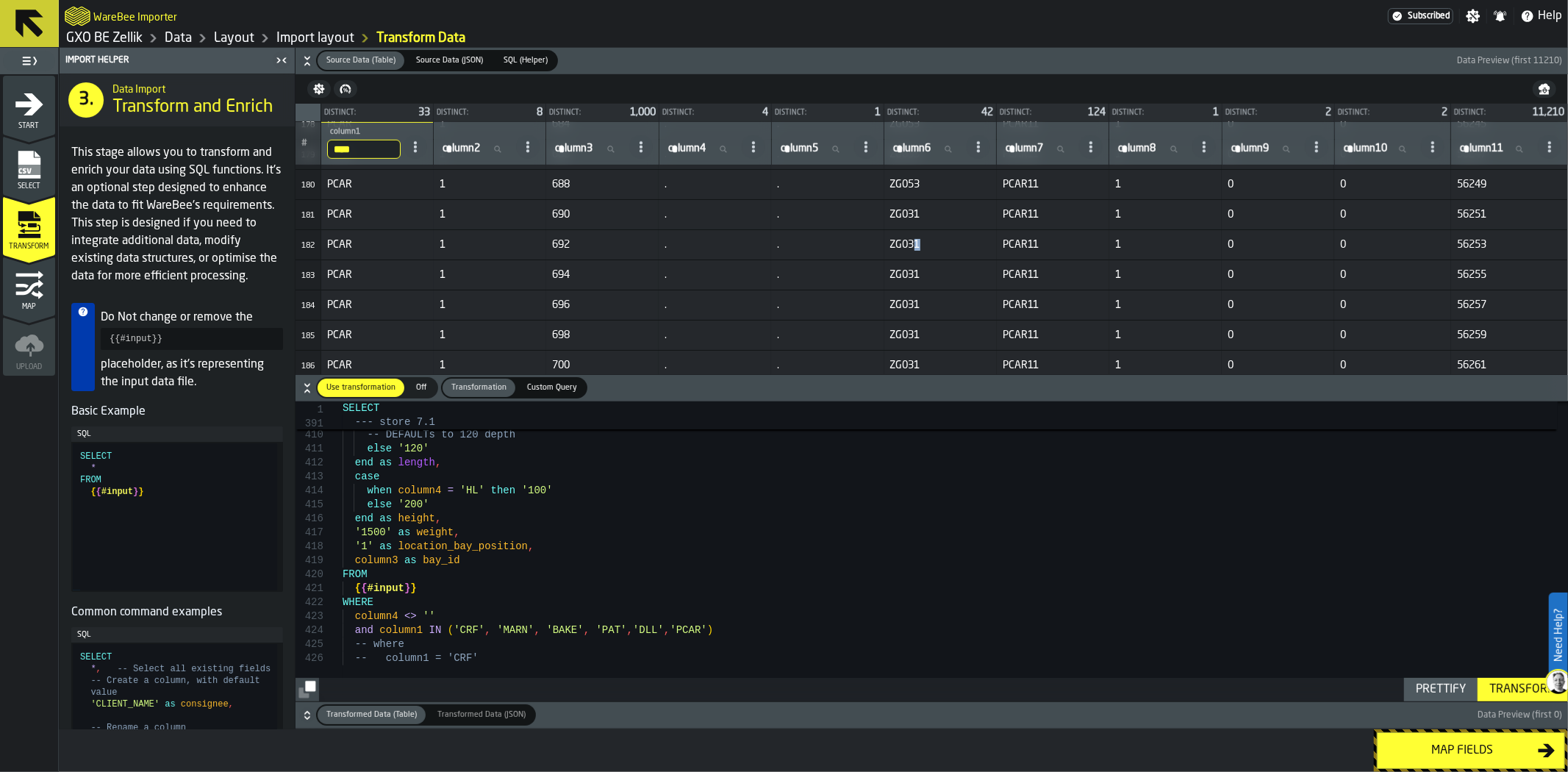
drag, startPoint x: 920, startPoint y: 244, endPoint x: 908, endPoint y: 244, distance: 12.0
click at [913, 244] on span "ZG031" at bounding box center [940, 245] width 101 height 12
click at [907, 244] on span "ZG031" at bounding box center [940, 245] width 101 height 12
click at [915, 153] on label "column6 column6" at bounding box center [927, 149] width 74 height 19
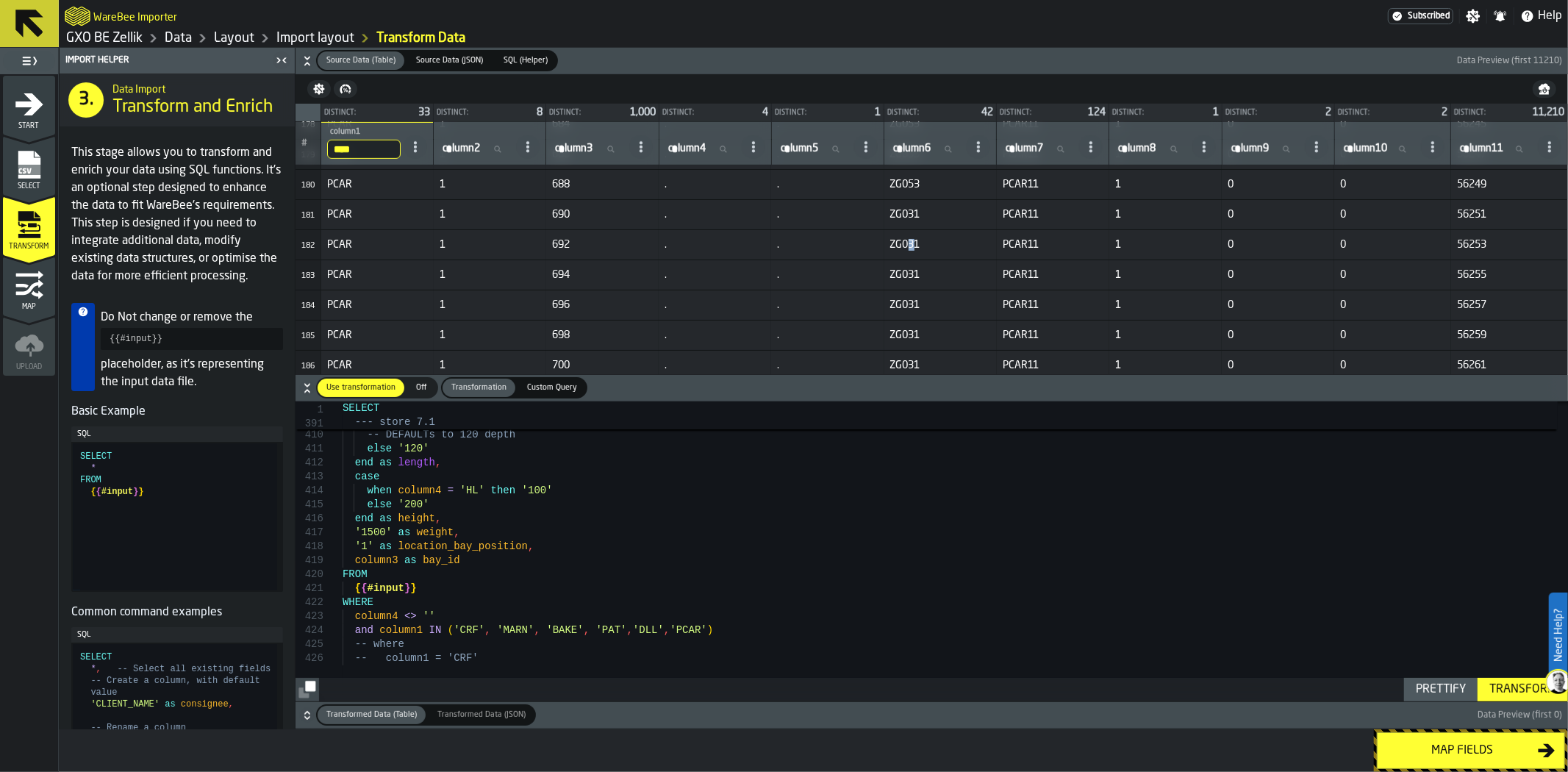
click at [915, 153] on input "column6 column6" at bounding box center [927, 149] width 74 height 19
type input "**"
click at [911, 148] on input "**" at bounding box center [927, 149] width 74 height 19
type input "***"
click at [911, 148] on input "***" at bounding box center [927, 149] width 74 height 19
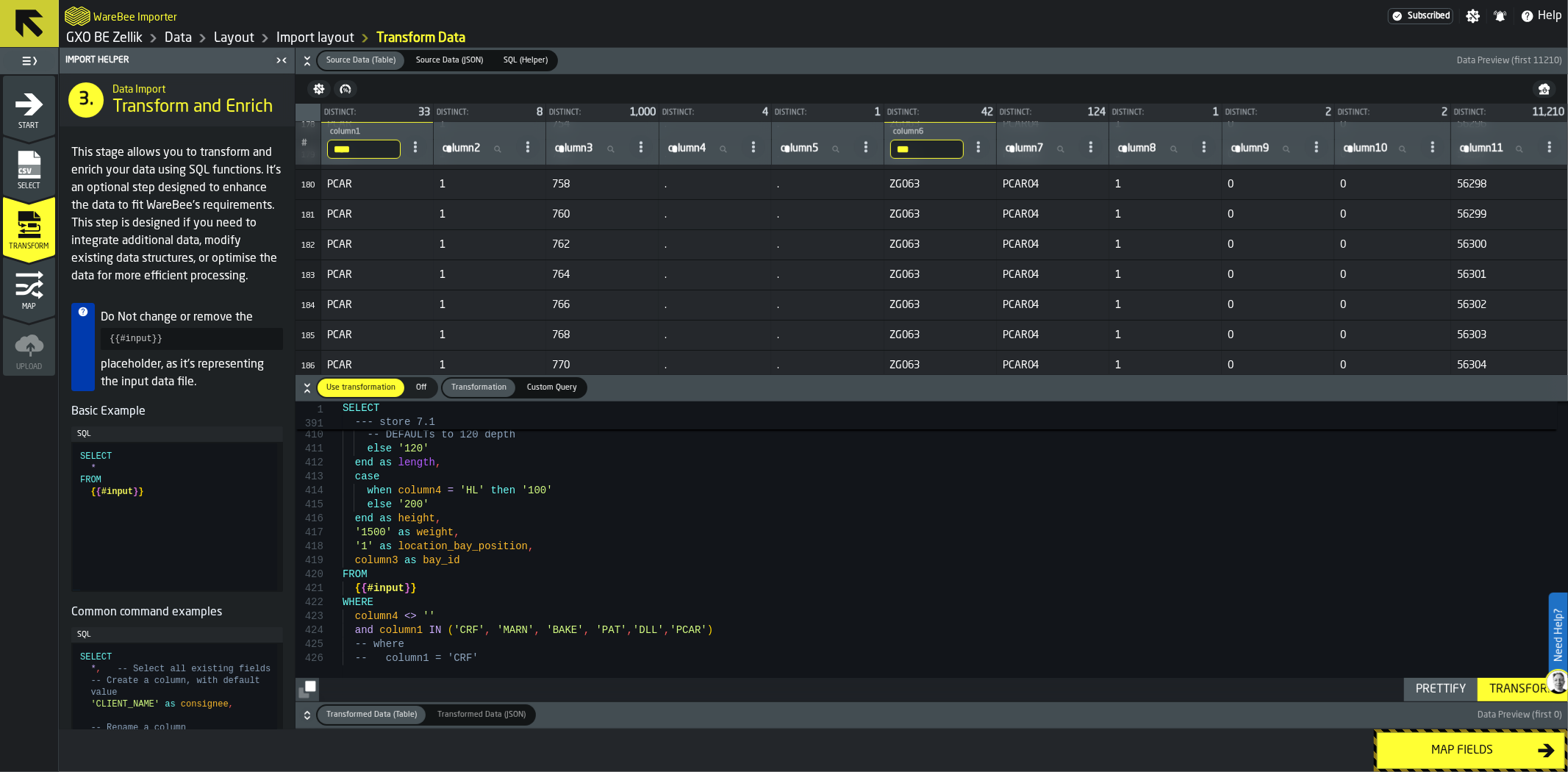
type input "****"
click at [927, 153] on input "****" at bounding box center [927, 149] width 74 height 19
type input "*****"
click at [927, 216] on span "ZG053" at bounding box center [940, 215] width 101 height 12
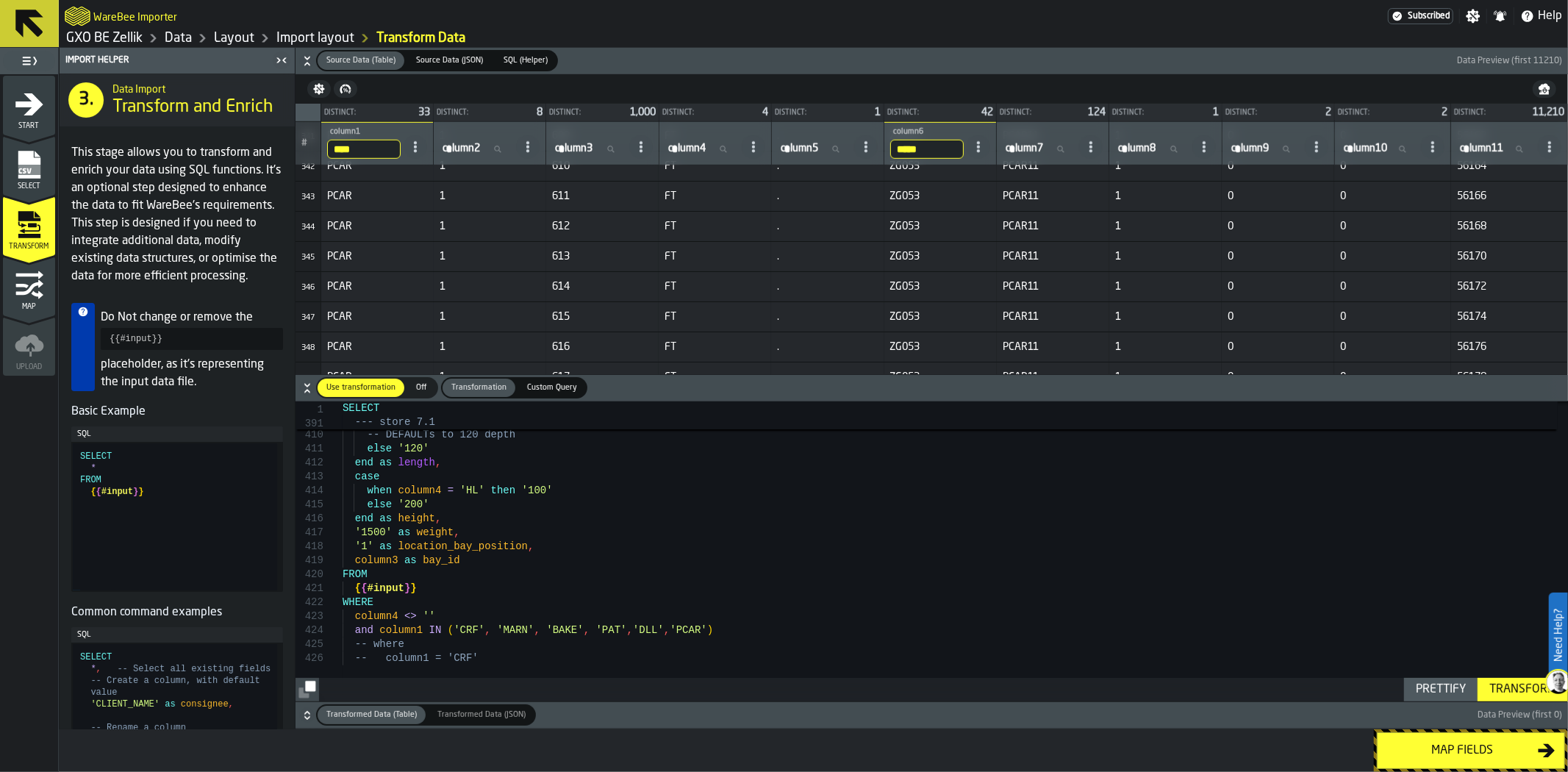
scroll to position [10315, 0]
